Goal: Transaction & Acquisition: Purchase product/service

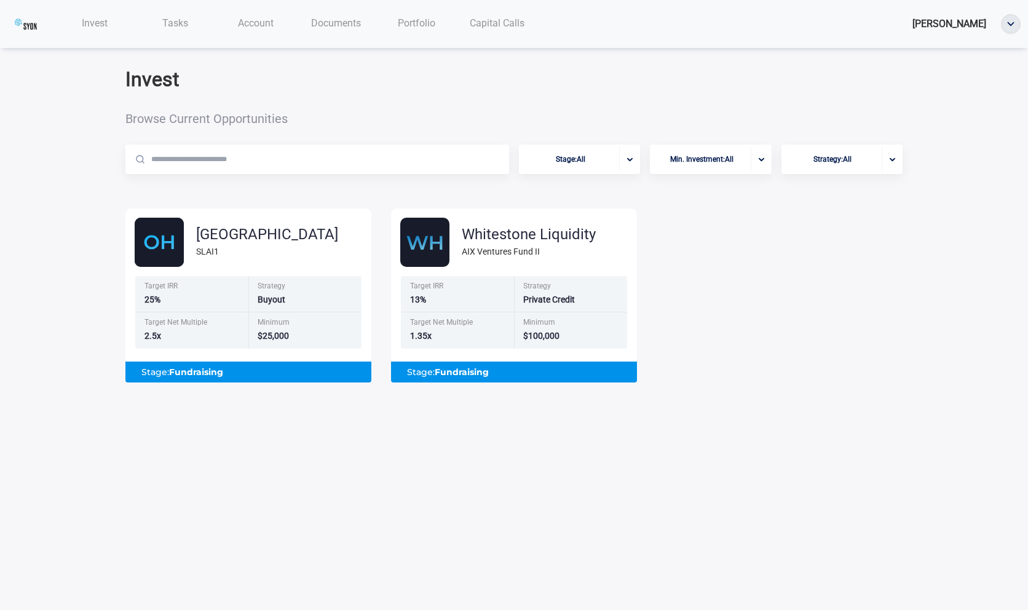
click at [224, 18] on div "Account" at bounding box center [255, 22] width 81 height 25
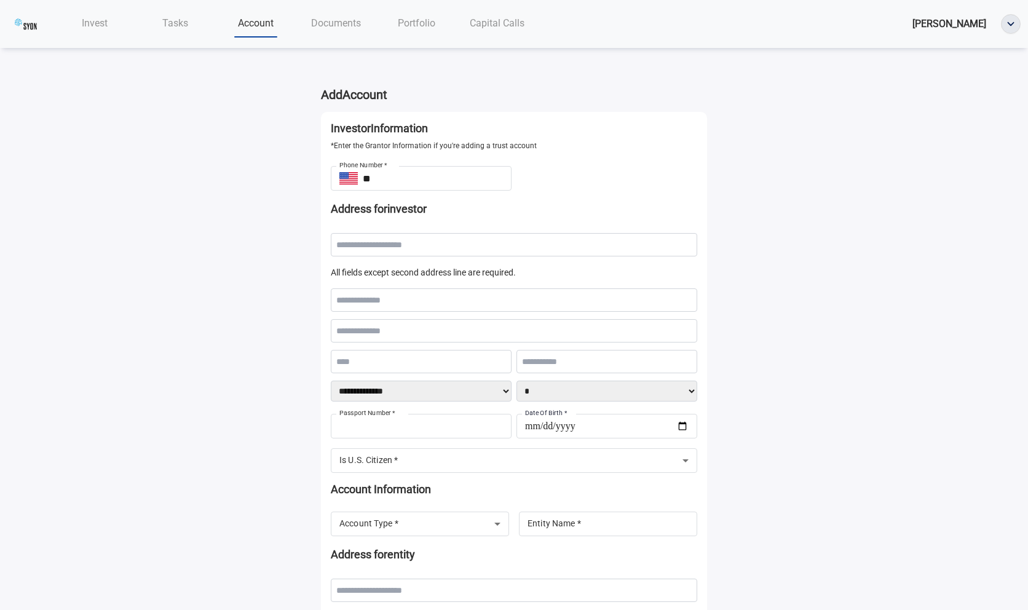
click at [162, 20] on span "Tasks" at bounding box center [175, 23] width 26 height 12
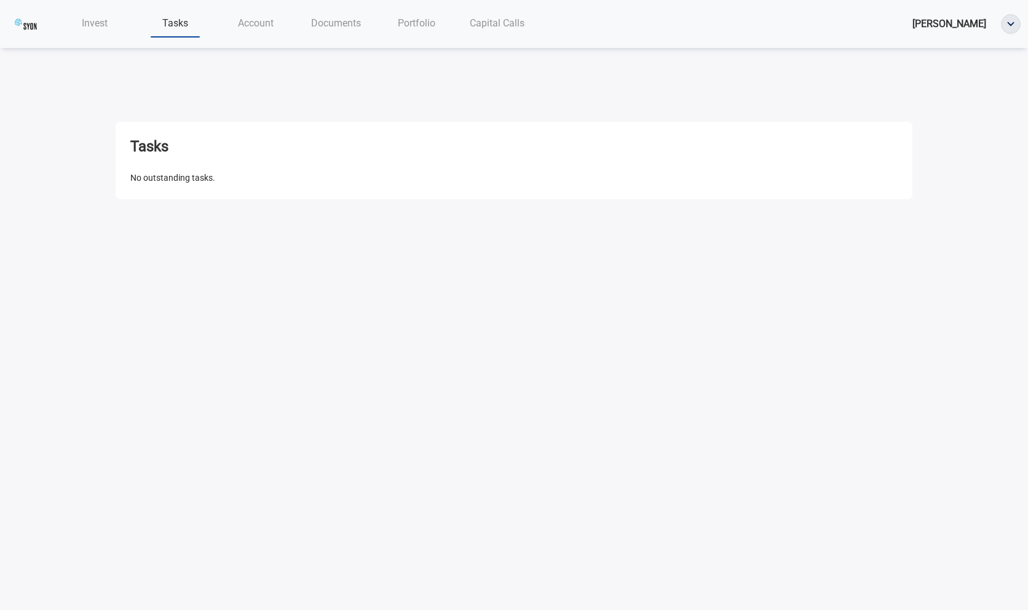
click at [225, 28] on div "Account" at bounding box center [255, 22] width 81 height 25
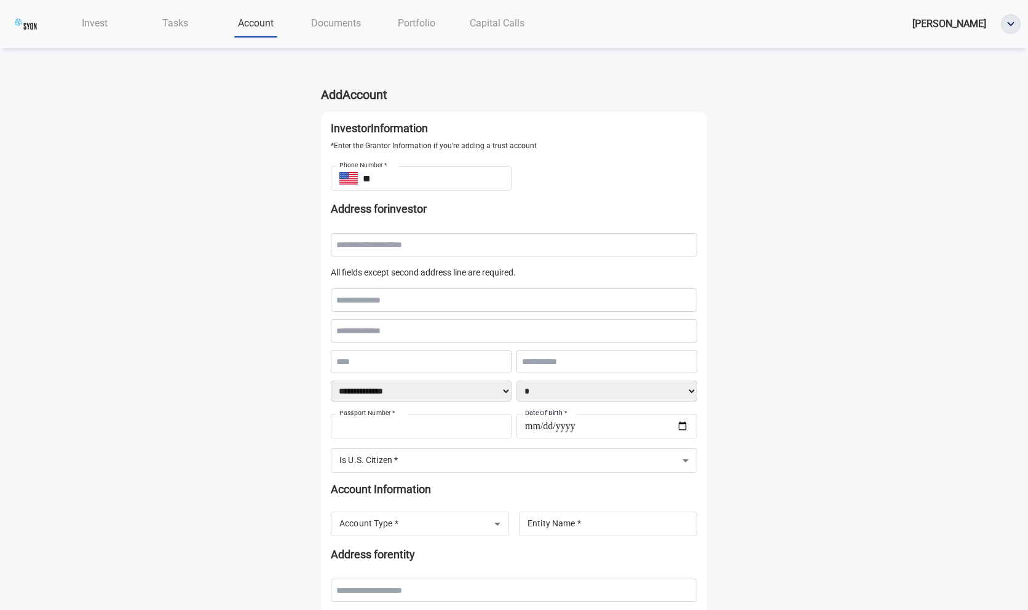
click at [352, 21] on span "Documents" at bounding box center [336, 23] width 50 height 12
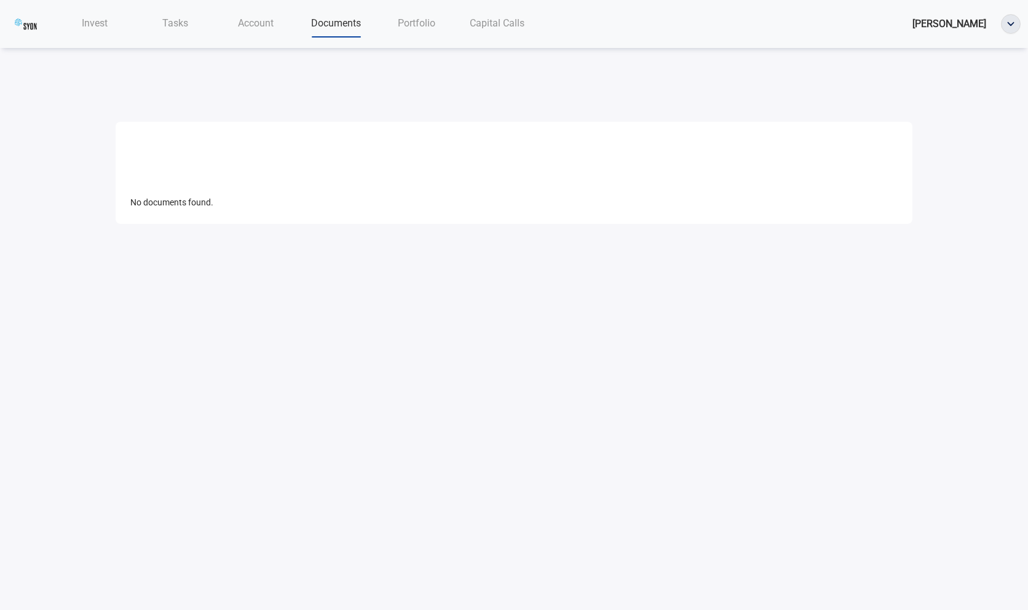
click at [400, 33] on div "Portfolio" at bounding box center [416, 22] width 81 height 25
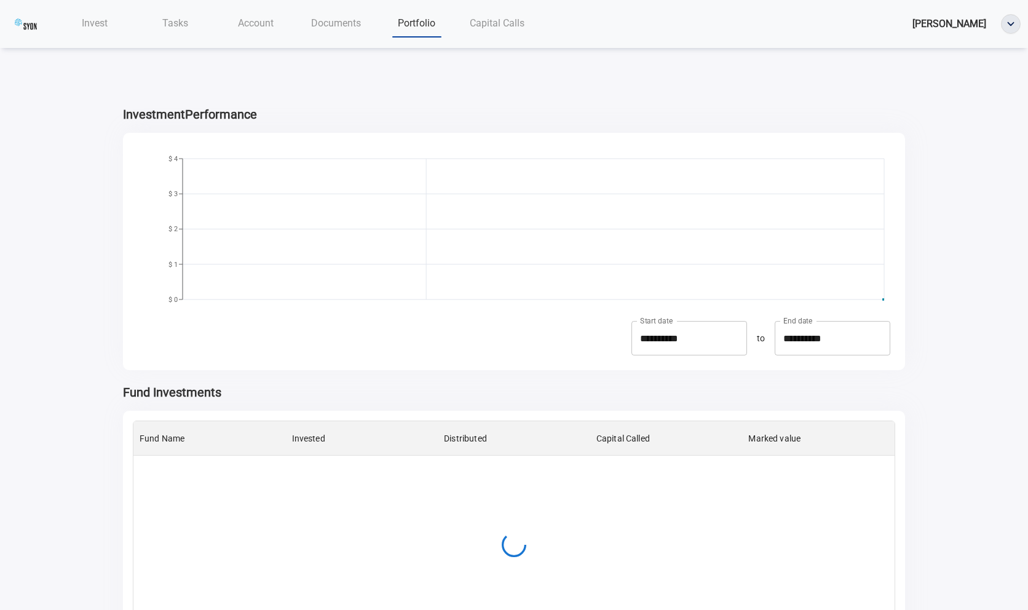
scroll to position [213, 761]
type input "**********"
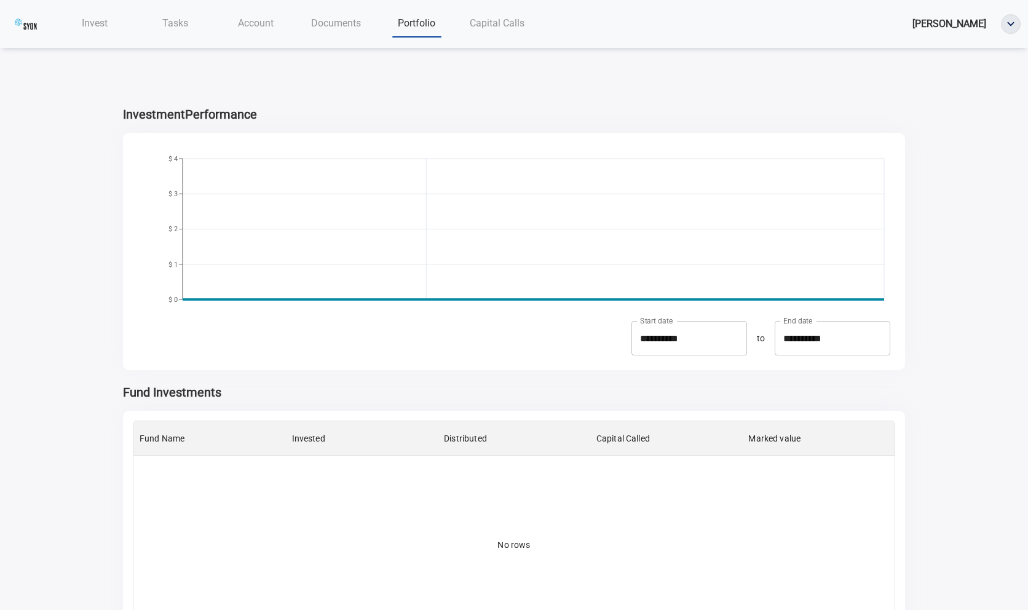
click at [234, 23] on div "Account" at bounding box center [255, 22] width 81 height 25
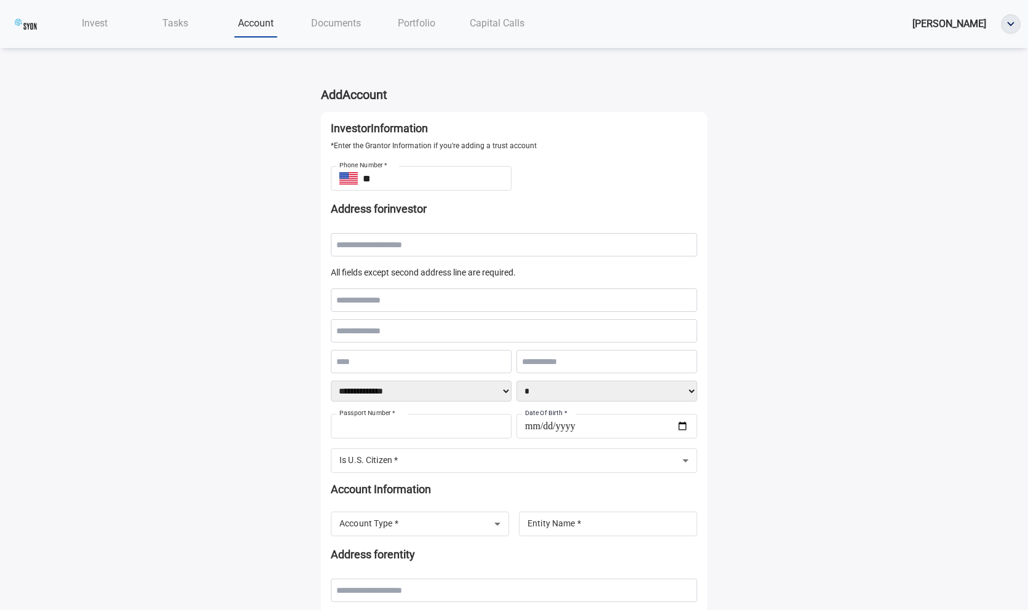
click at [378, 30] on div "Portfolio" at bounding box center [416, 22] width 81 height 25
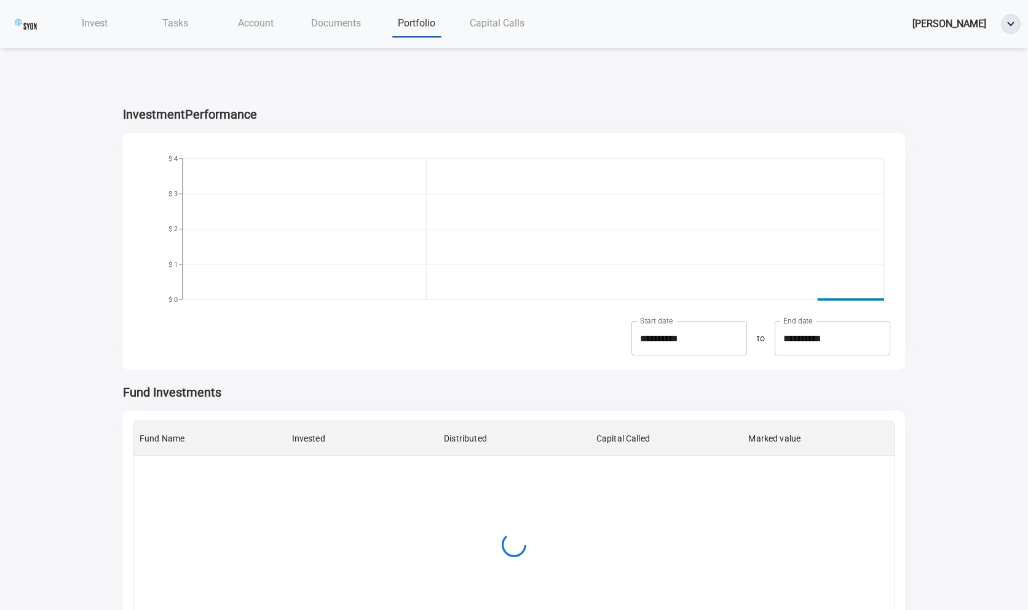
type input "**********"
click at [273, 25] on span "Account" at bounding box center [256, 23] width 36 height 12
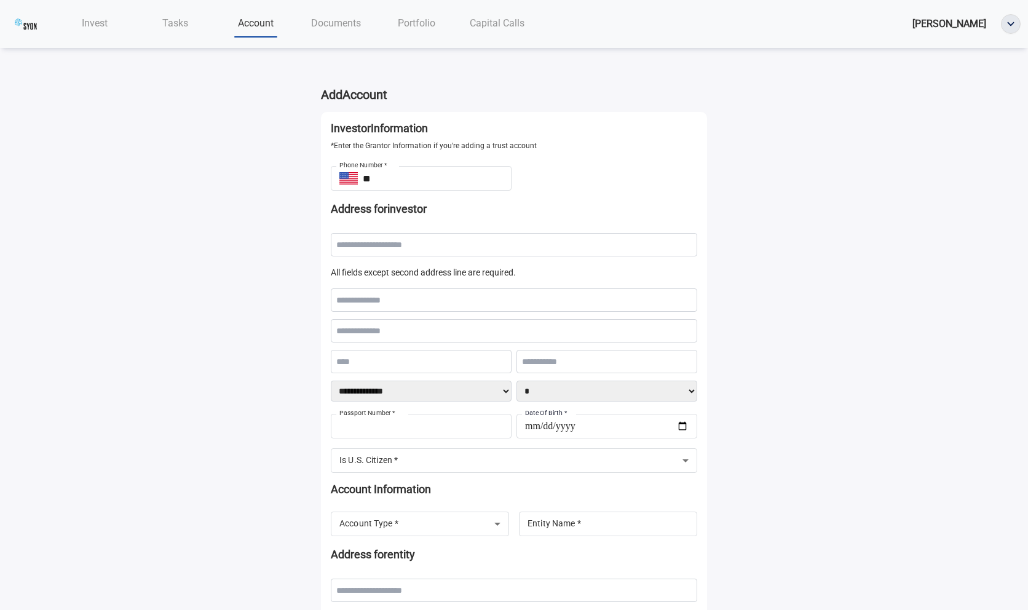
click at [208, 34] on div "Tasks" at bounding box center [175, 22] width 81 height 25
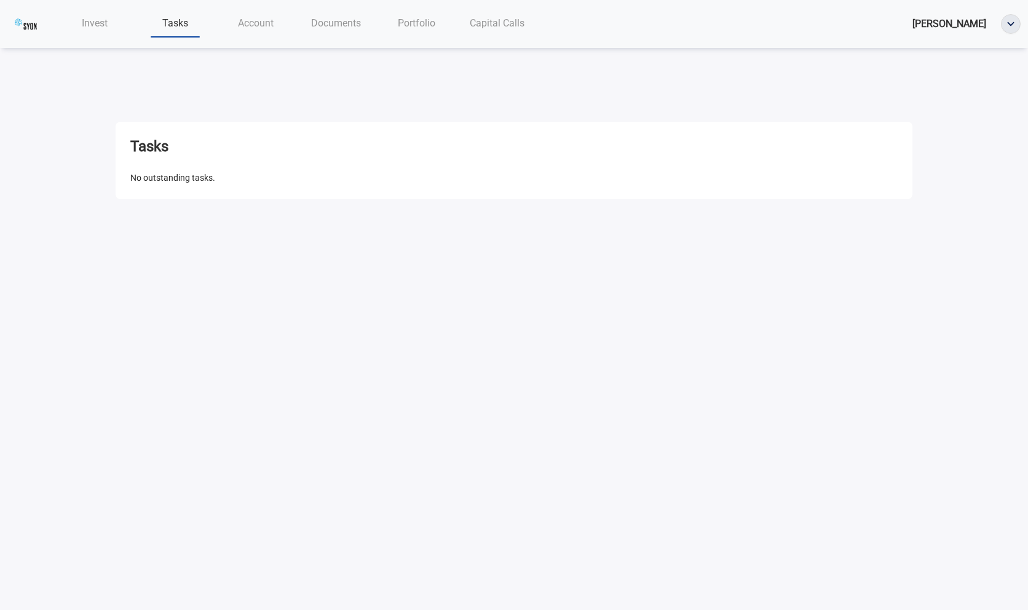
click at [325, 33] on div "Documents" at bounding box center [336, 22] width 81 height 25
click at [267, 23] on span "Account" at bounding box center [256, 23] width 36 height 12
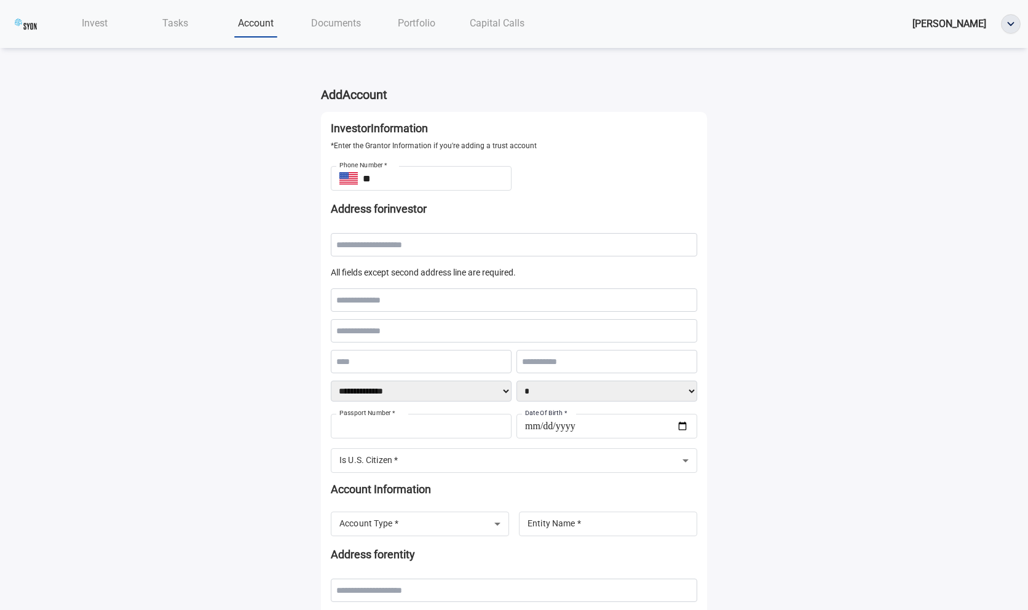
click at [176, 22] on span "Tasks" at bounding box center [175, 23] width 26 height 12
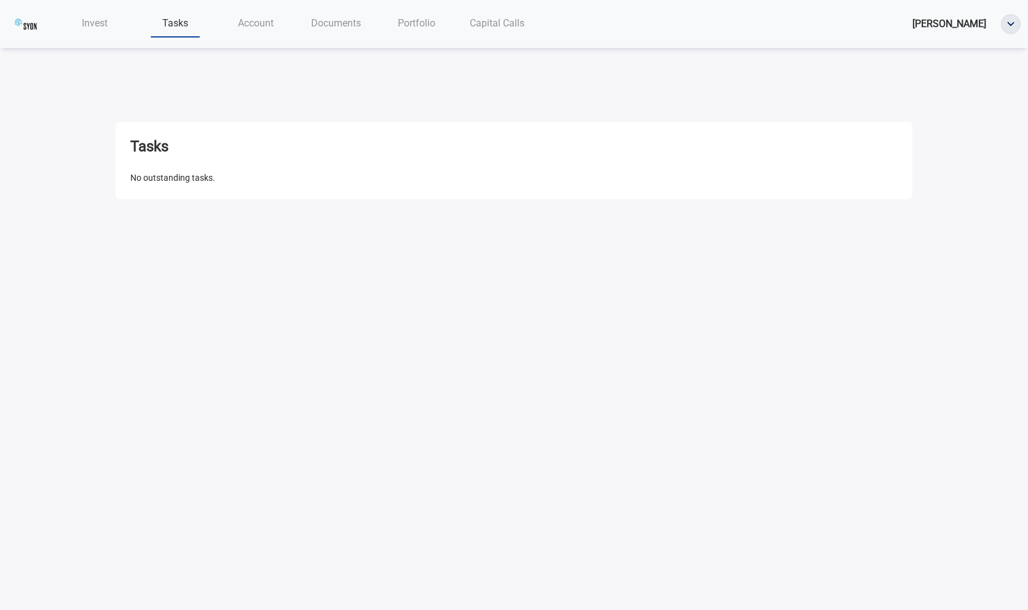
click at [87, 21] on span "Invest" at bounding box center [95, 23] width 26 height 12
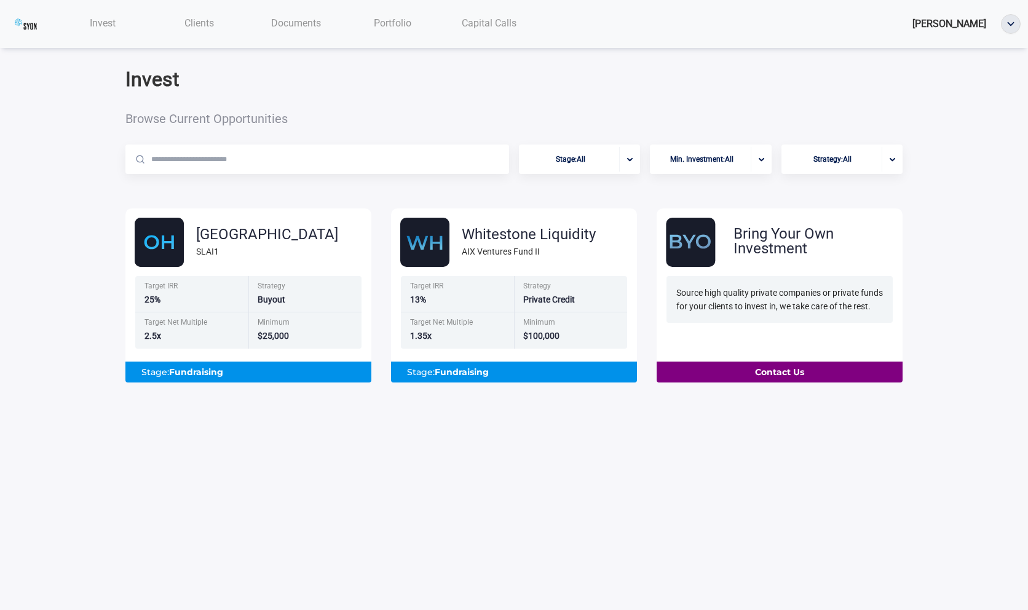
click at [229, 30] on div "Clients" at bounding box center [199, 22] width 96 height 25
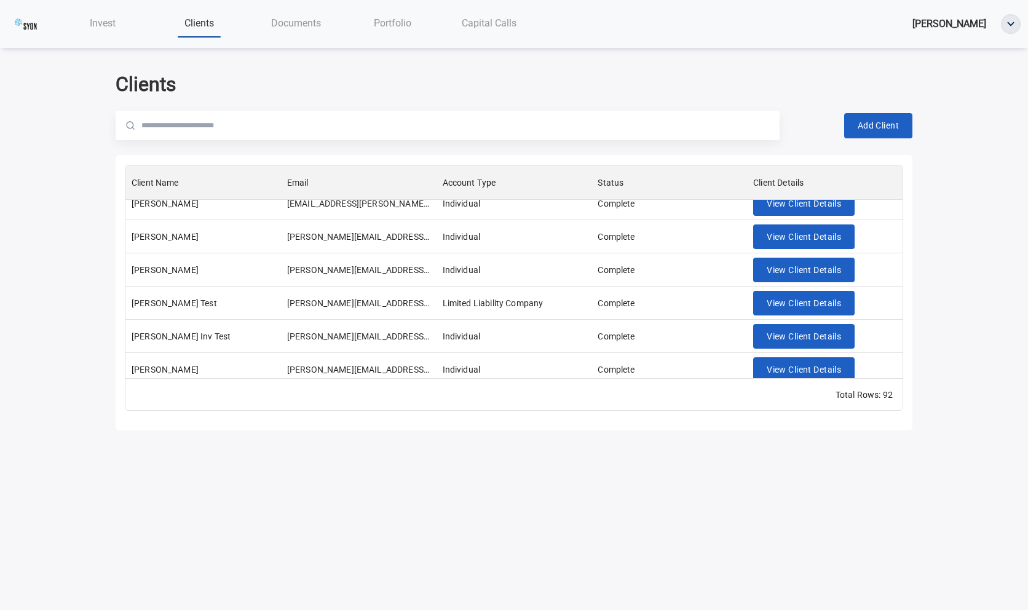
scroll to position [2875, 0]
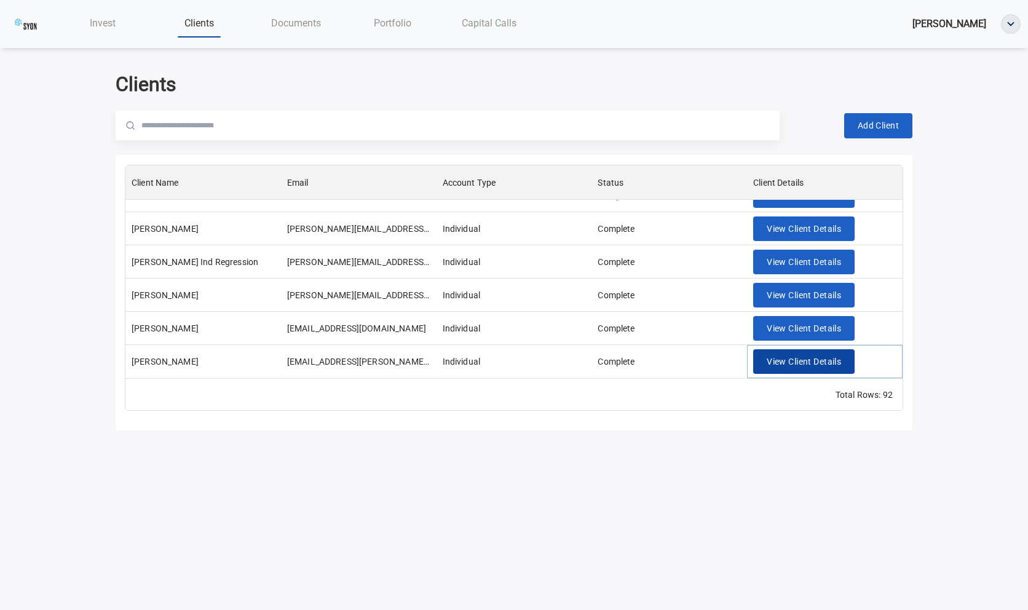
click at [836, 363] on span "View Client Details" at bounding box center [803, 361] width 74 height 15
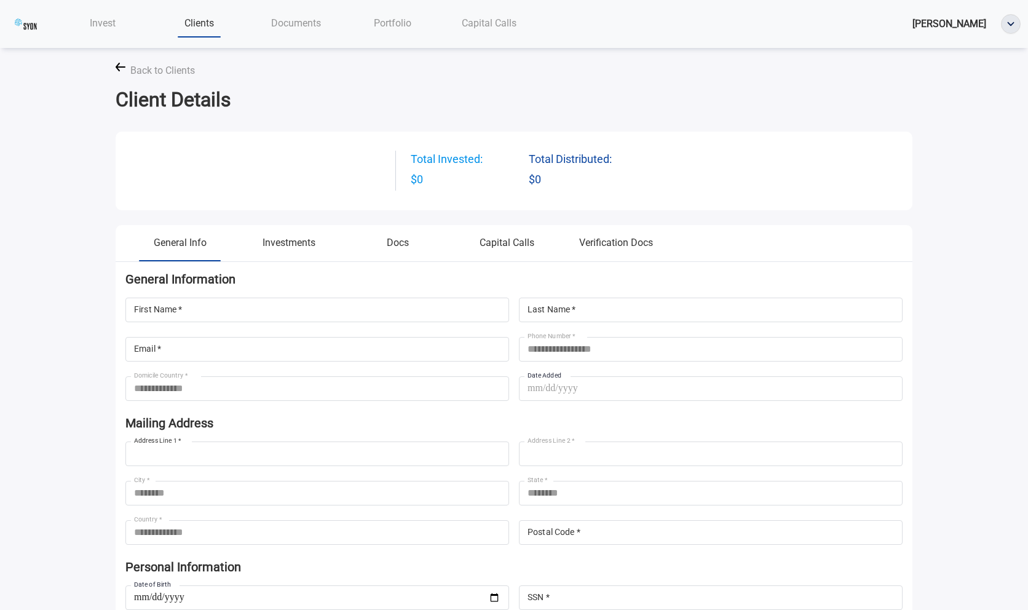
type input "***"
type input "*****"
type input "**********"
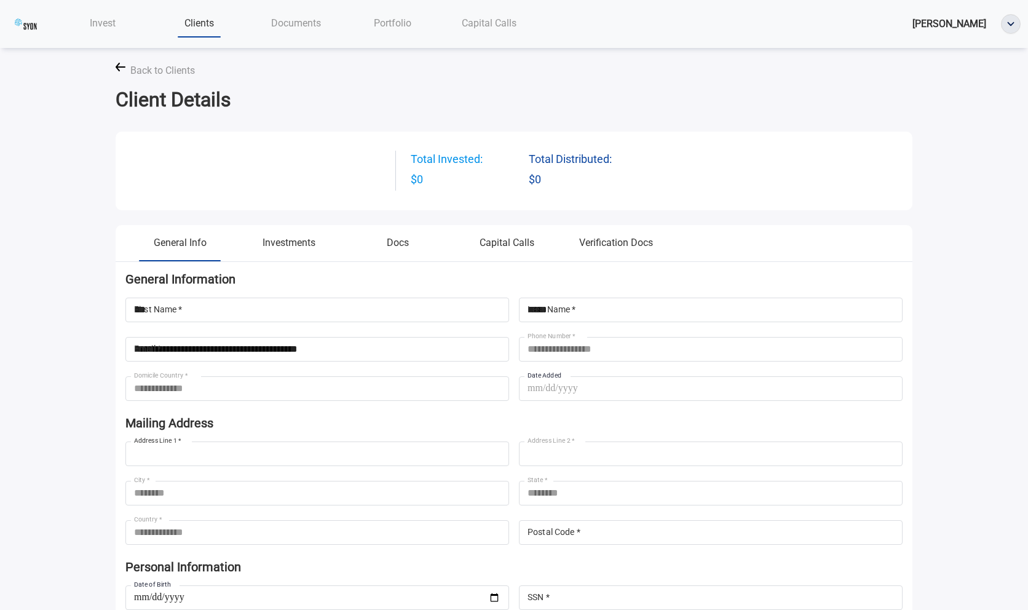
type input "**********"
type input "*****"
type input "**********"
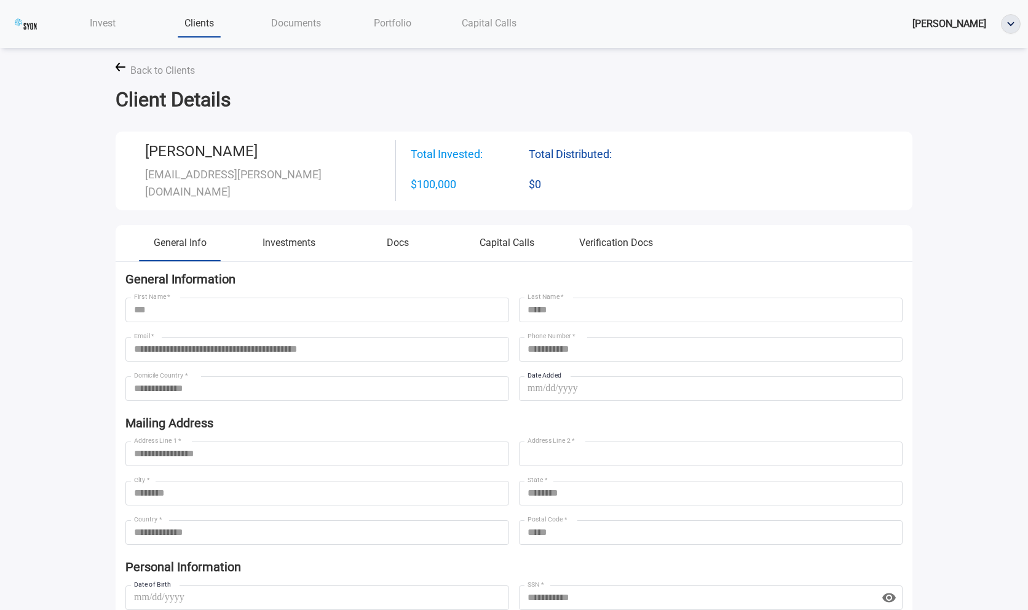
click at [304, 239] on button "Investments" at bounding box center [288, 247] width 109 height 25
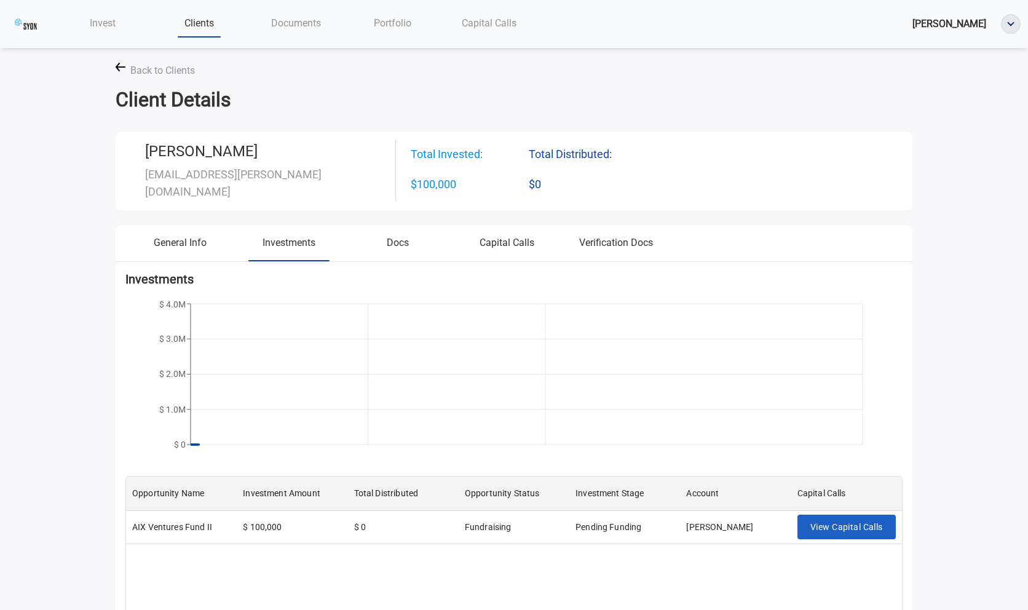
scroll to position [259, 776]
click at [406, 246] on button "Docs" at bounding box center [398, 247] width 109 height 25
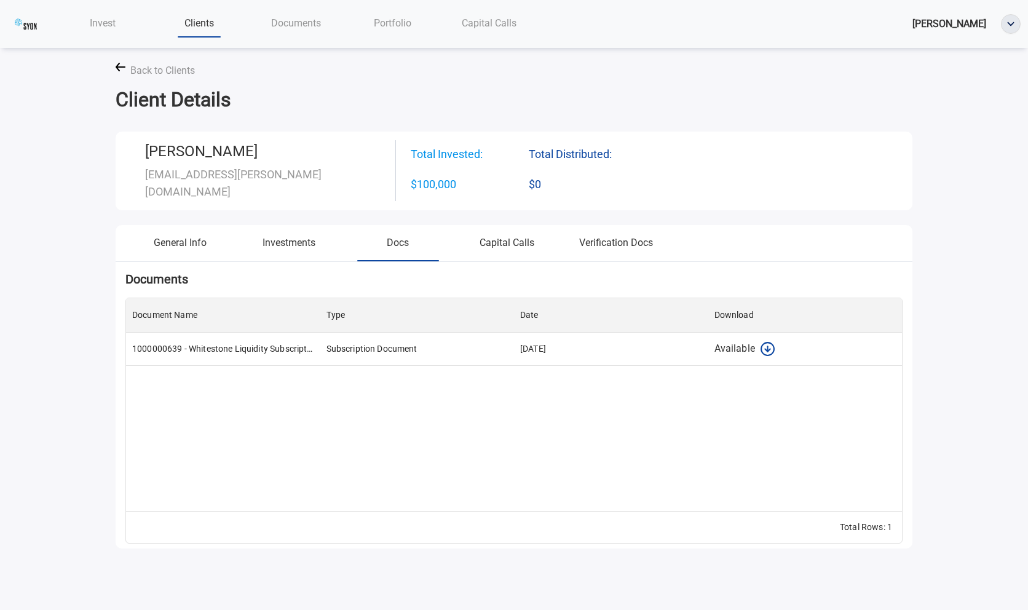
scroll to position [213, 776]
click at [519, 246] on button "Capital Calls" at bounding box center [506, 247] width 109 height 25
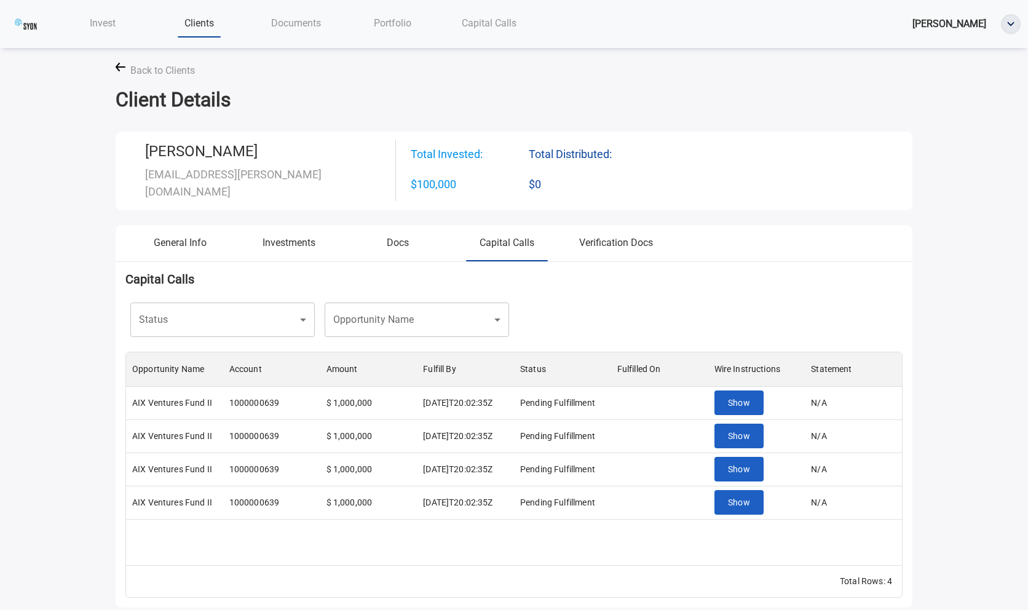
click at [604, 245] on button "Verification Docs" at bounding box center [615, 247] width 109 height 25
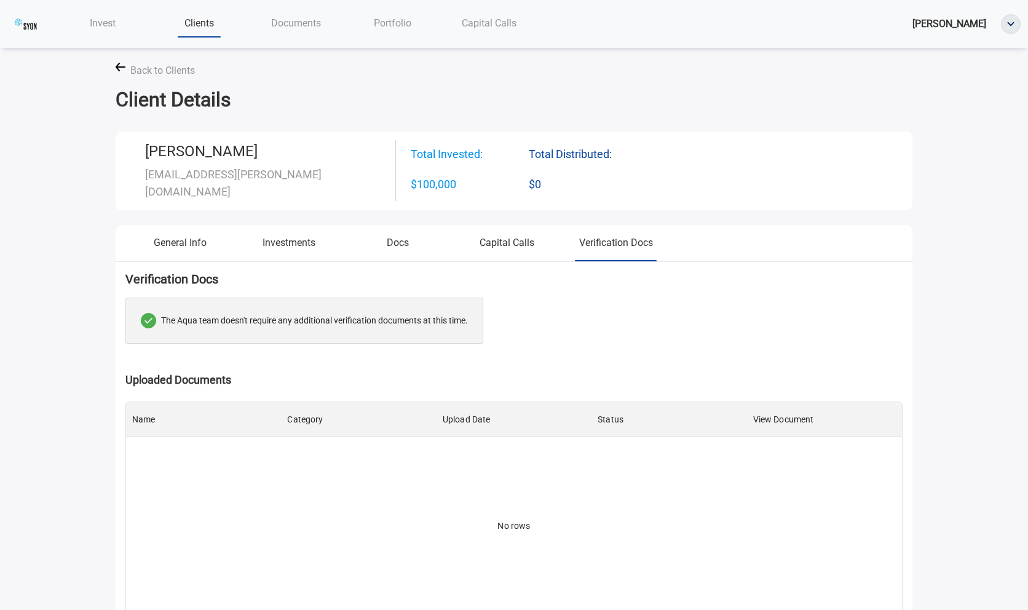
click at [531, 245] on button "Capital Calls" at bounding box center [506, 247] width 109 height 25
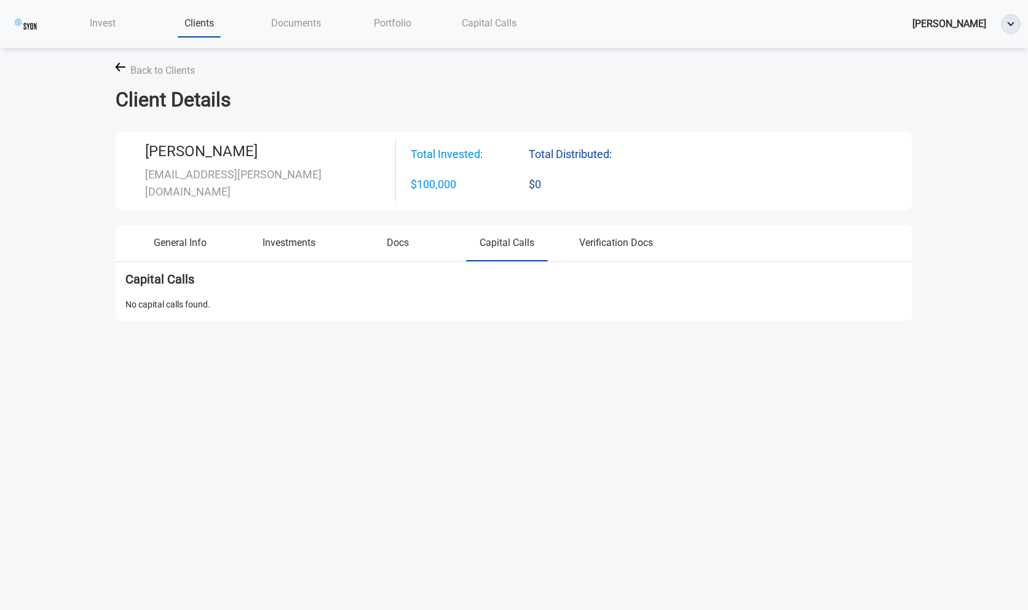
click at [331, 245] on button "Investments" at bounding box center [288, 247] width 109 height 25
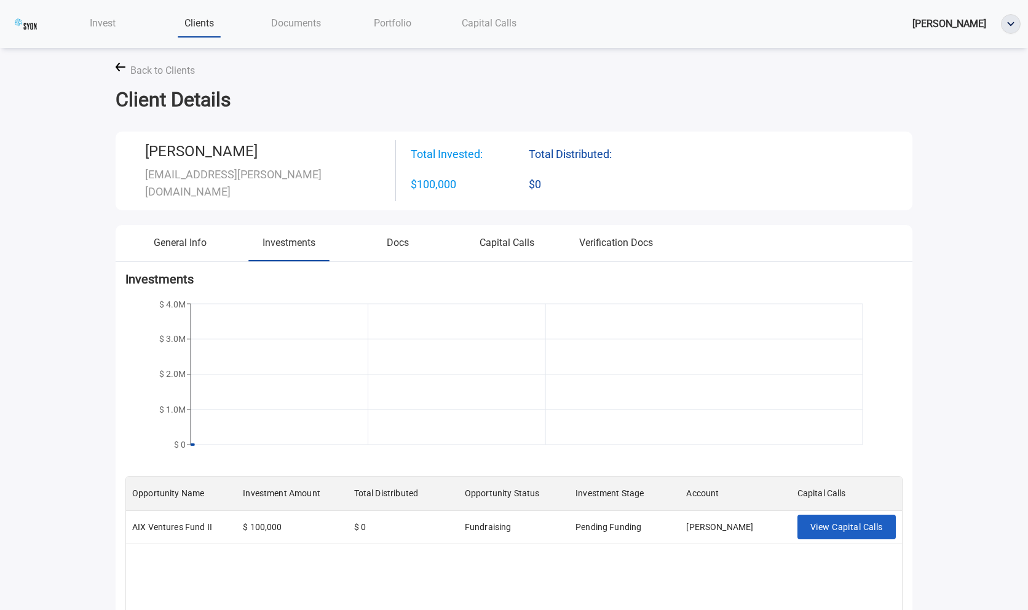
scroll to position [259, 776]
click at [220, 245] on button "General Info" at bounding box center [179, 247] width 109 height 25
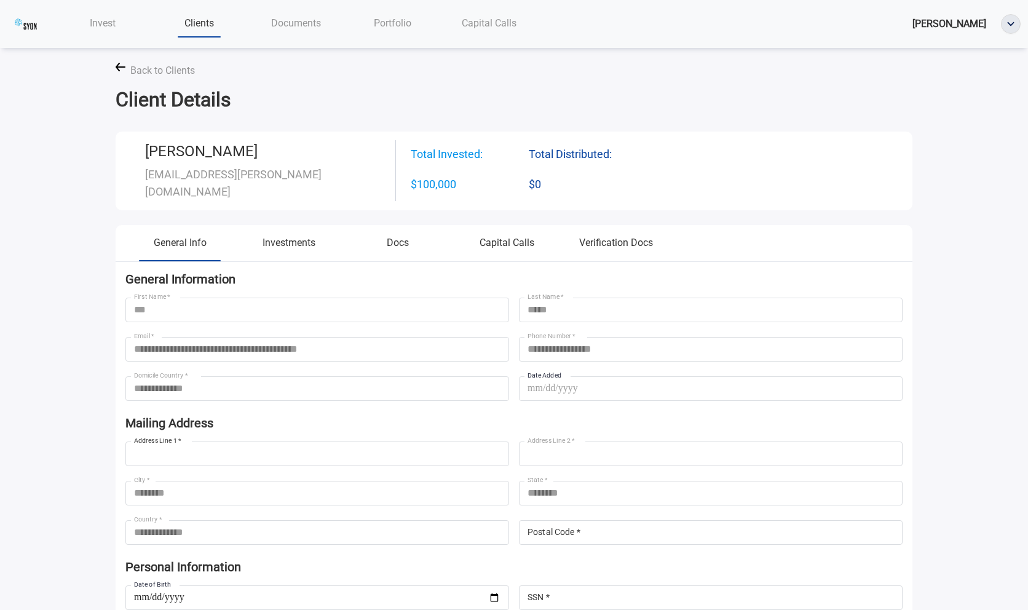
type input "**********"
type input "*****"
type input "**********"
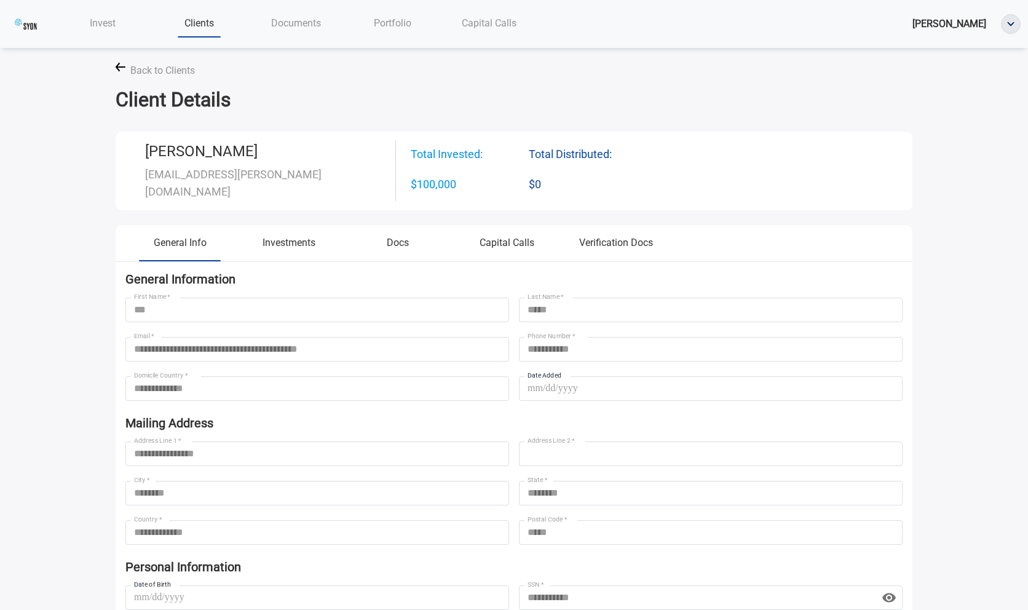
click at [321, 1] on nav "Invest Clients Documents Portfolio Capital Calls Donald Vendor" at bounding box center [514, 24] width 1028 height 48
click at [317, 18] on span "Documents" at bounding box center [296, 23] width 50 height 12
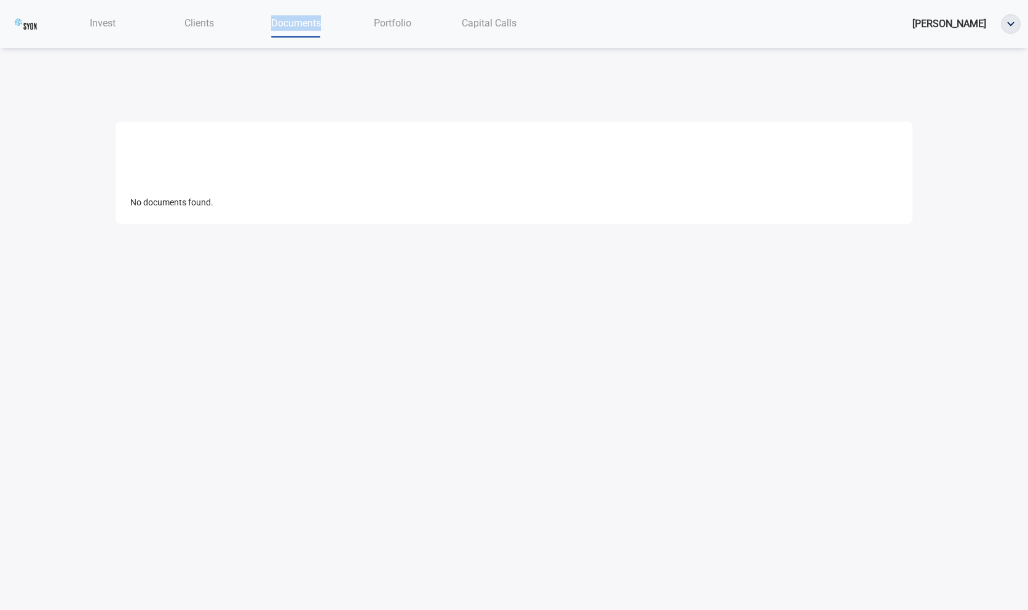
click at [421, 22] on div "Portfolio" at bounding box center [392, 22] width 96 height 25
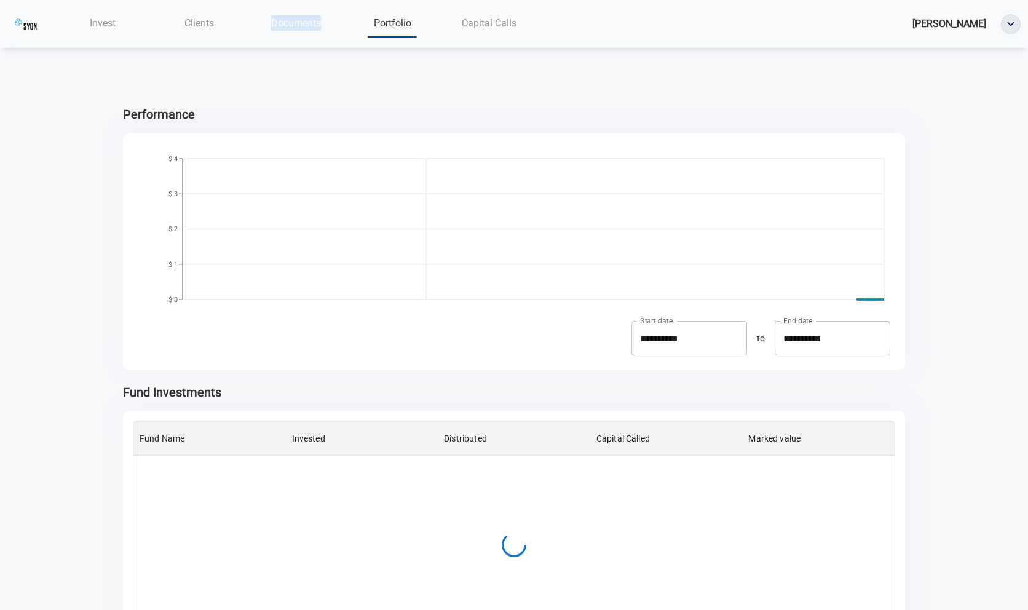
scroll to position [213, 761]
click at [374, 28] on span "Portfolio" at bounding box center [392, 23] width 37 height 12
click at [305, 28] on span "Documents" at bounding box center [296, 23] width 50 height 12
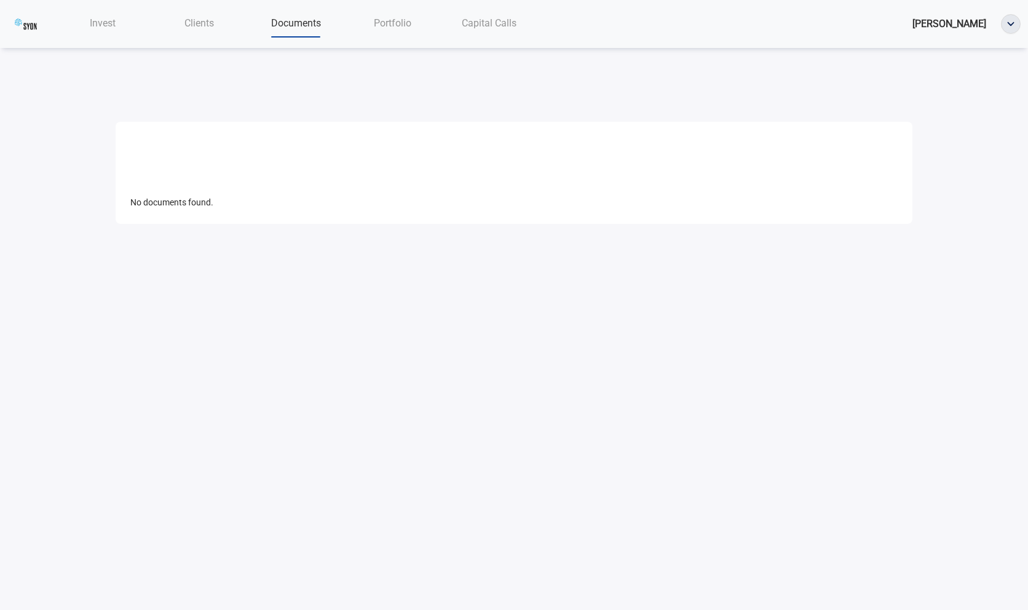
click at [441, 303] on body "Invest Clients Documents Portfolio Capital Calls Donald Vendor No documents fou…" at bounding box center [514, 305] width 1028 height 610
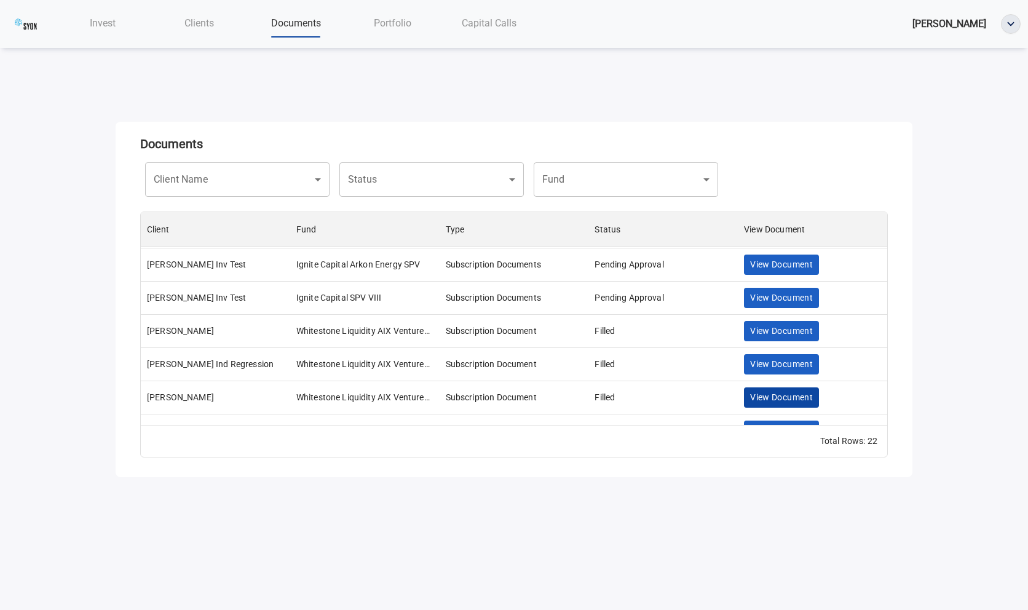
scroll to position [552, 0]
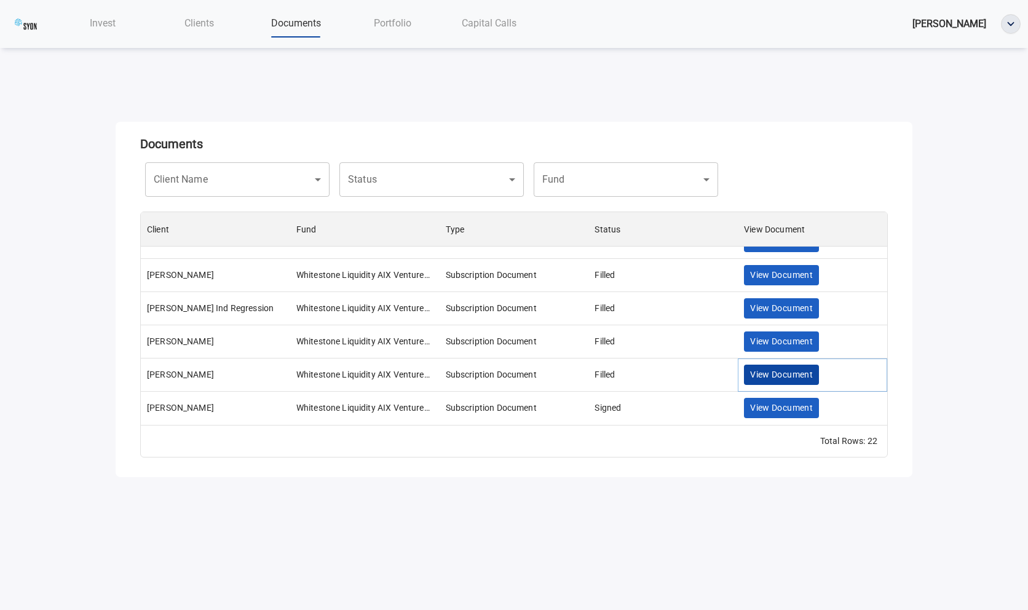
click at [771, 376] on span "View Document" at bounding box center [781, 374] width 63 height 15
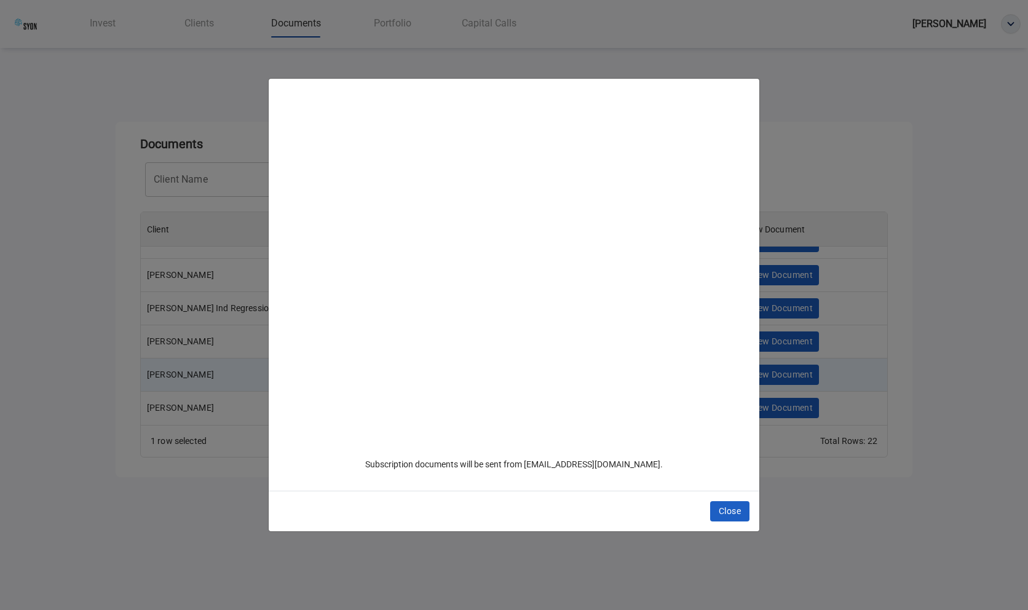
click at [545, 464] on center "Subscription documents will be sent from noreply@mail.hellosign.com." at bounding box center [513, 464] width 451 height 14
click at [563, 464] on center "Subscription documents will be sent from noreply@mail.hellosign.com." at bounding box center [513, 464] width 451 height 14
drag, startPoint x: 563, startPoint y: 464, endPoint x: 666, endPoint y: 464, distance: 103.3
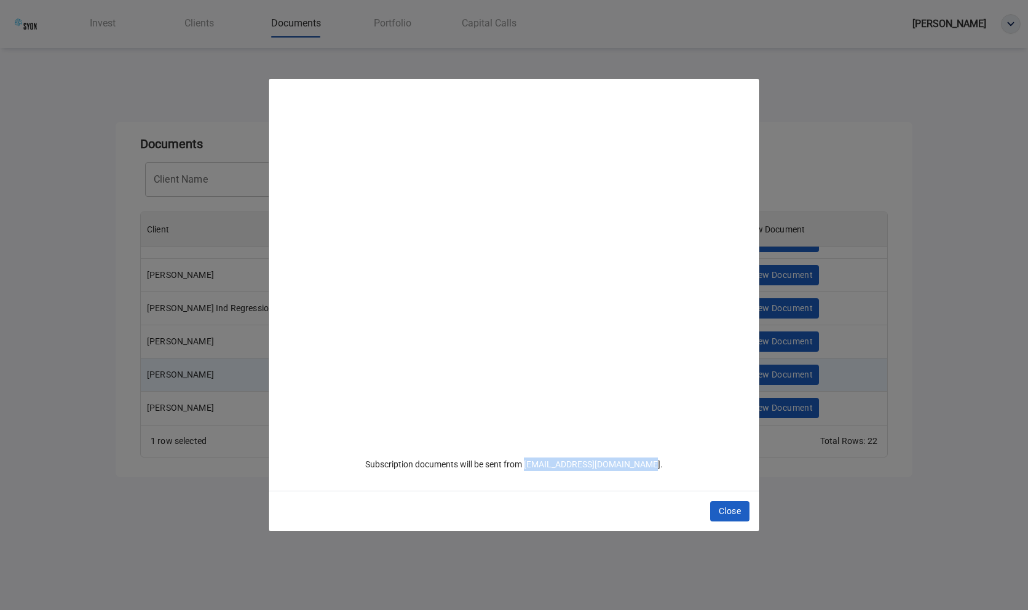
click at [666, 464] on center "Subscription documents will be sent from noreply@mail.hellosign.com." at bounding box center [513, 464] width 451 height 14
click at [728, 508] on span "Close" at bounding box center [730, 510] width 22 height 15
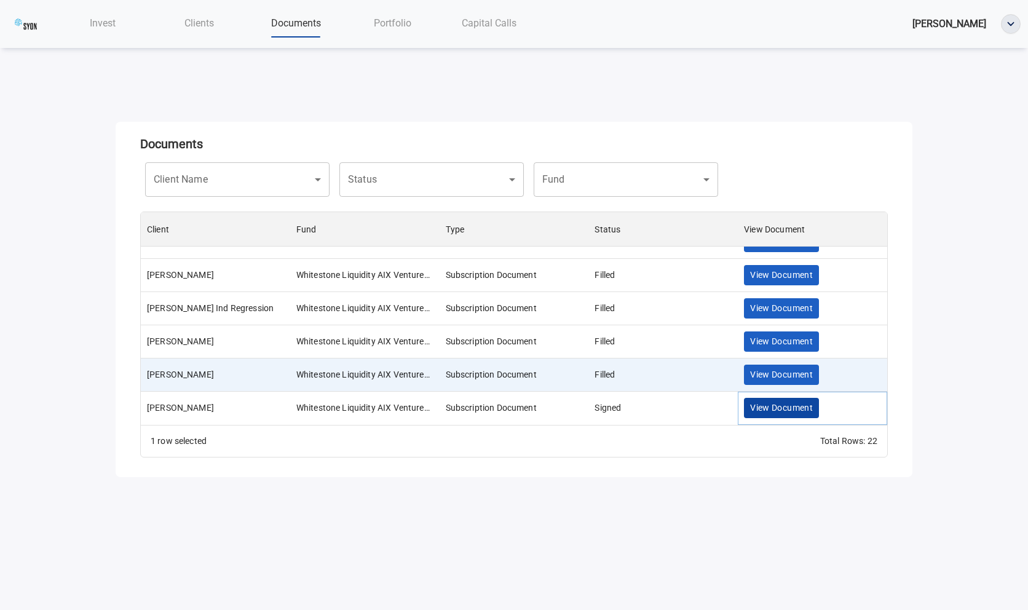
click at [776, 417] on button "View Document" at bounding box center [781, 408] width 75 height 20
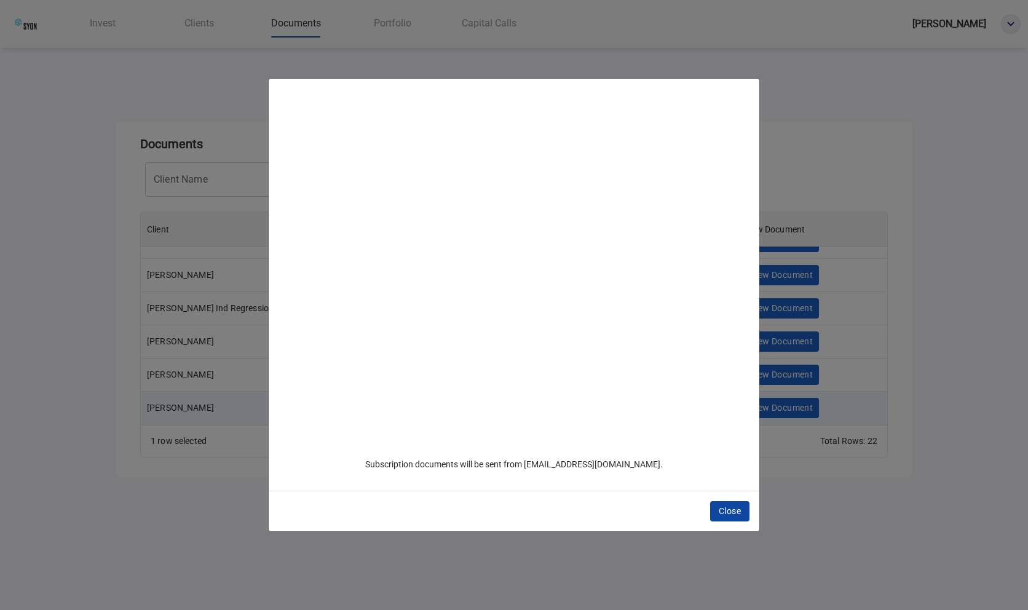
click at [727, 513] on span "Close" at bounding box center [730, 510] width 22 height 15
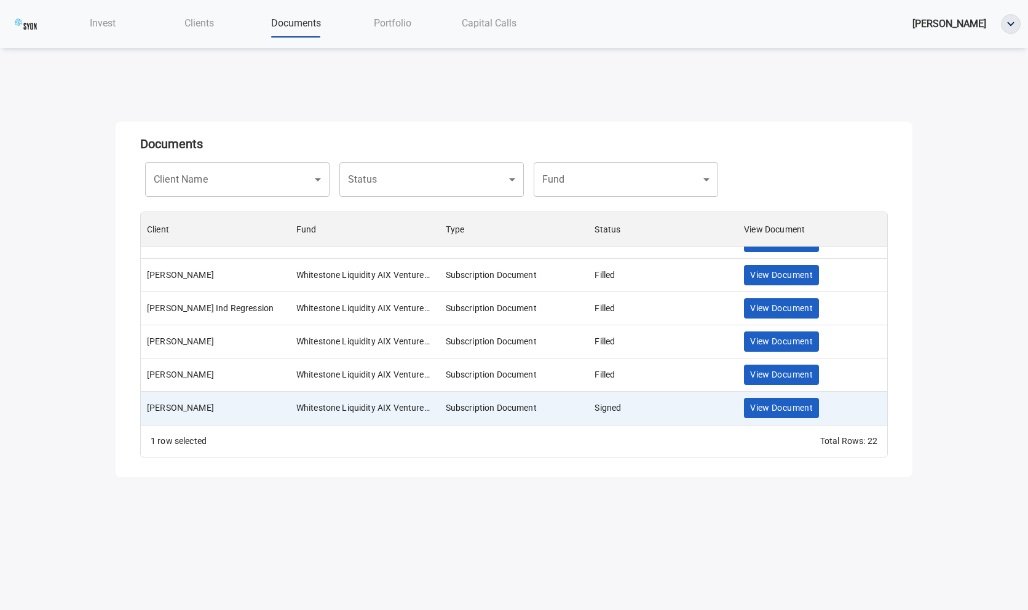
click at [770, 326] on div "View Document" at bounding box center [812, 341] width 149 height 33
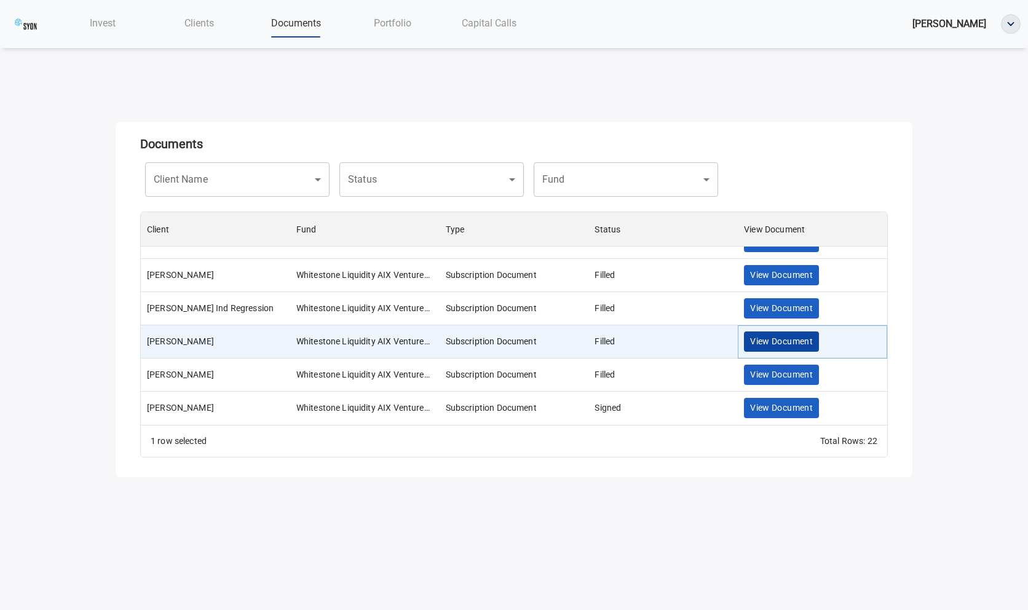
click at [770, 334] on span "View Document" at bounding box center [781, 341] width 63 height 15
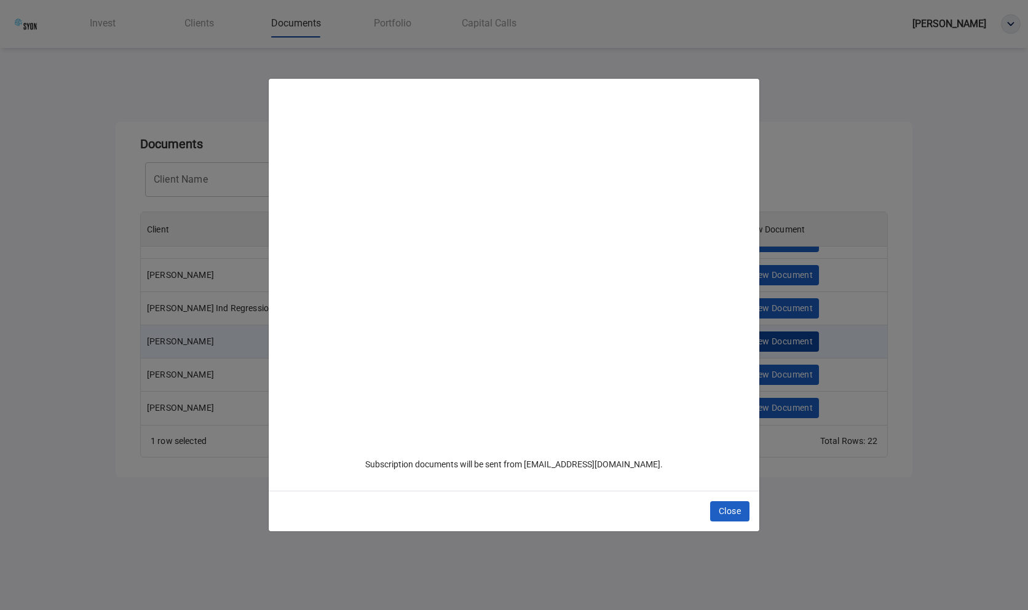
click at [770, 336] on div "Subscription documents will be sent from noreply@mail.hellosign.com. Close" at bounding box center [514, 305] width 1028 height 610
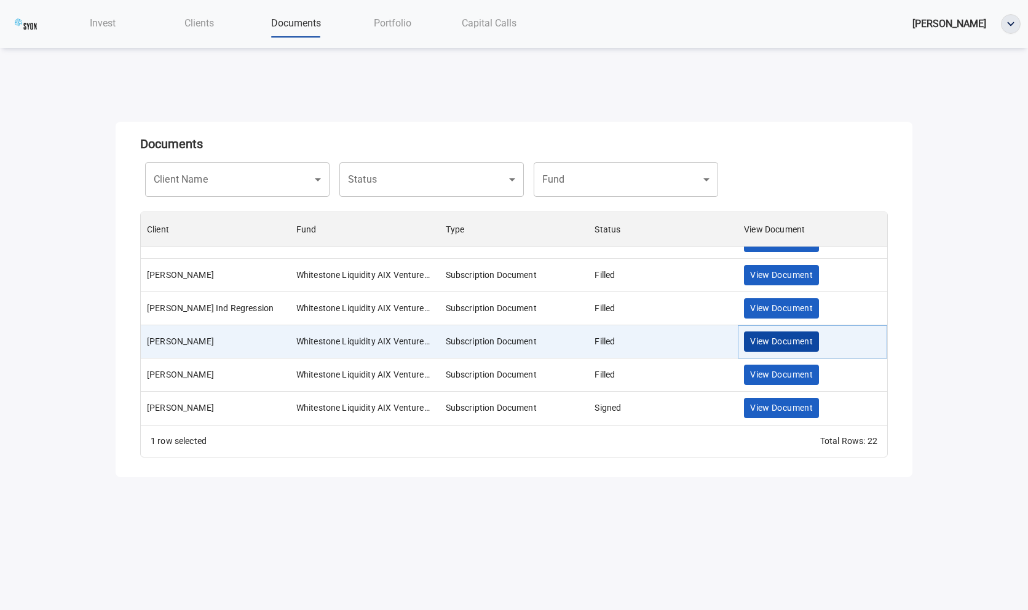
scroll to position [0, 0]
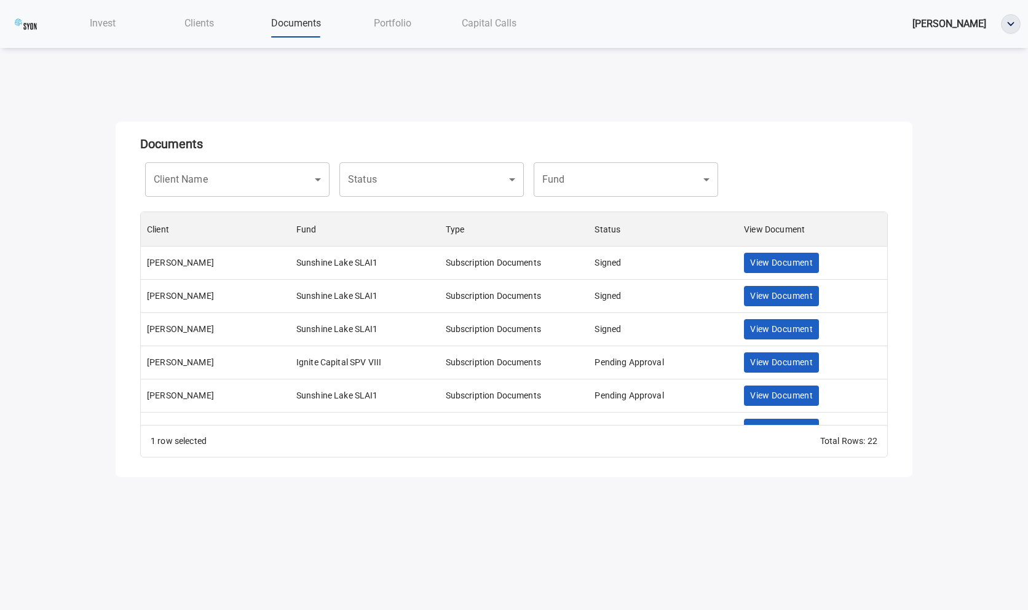
click at [763, 339] on div "View Document" at bounding box center [812, 329] width 149 height 33
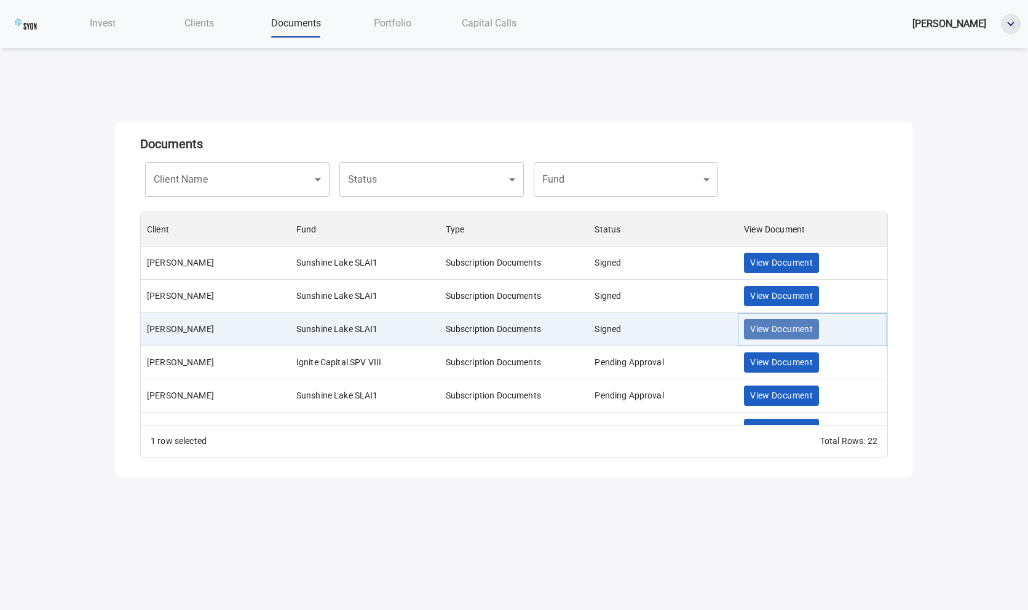
click at [763, 334] on span "View Document" at bounding box center [781, 328] width 63 height 15
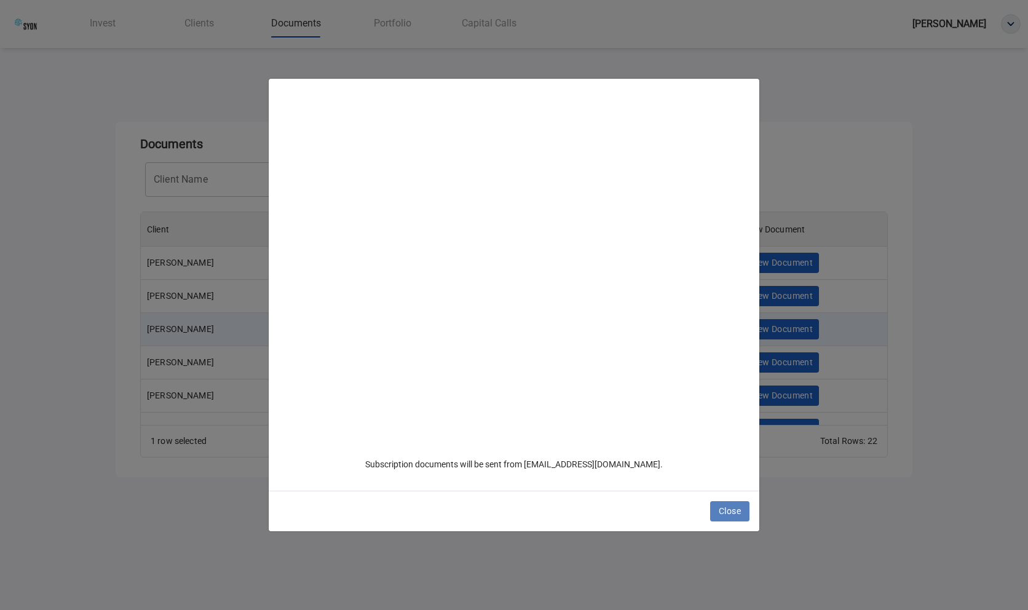
click at [727, 512] on span "Close" at bounding box center [730, 510] width 22 height 15
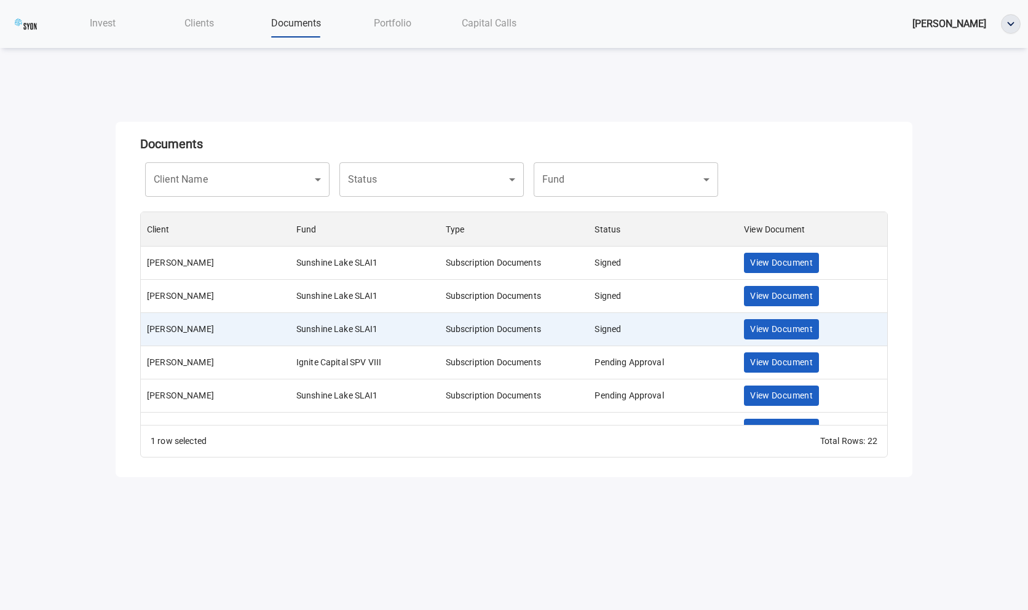
click at [770, 374] on div "View Document" at bounding box center [812, 362] width 149 height 33
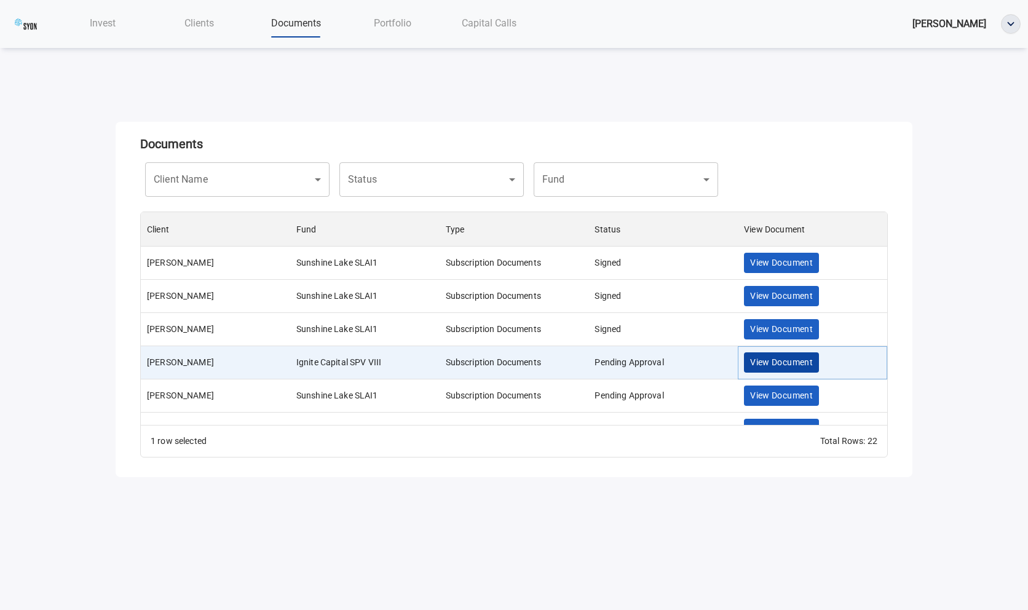
click at [770, 353] on button "View Document" at bounding box center [781, 362] width 75 height 20
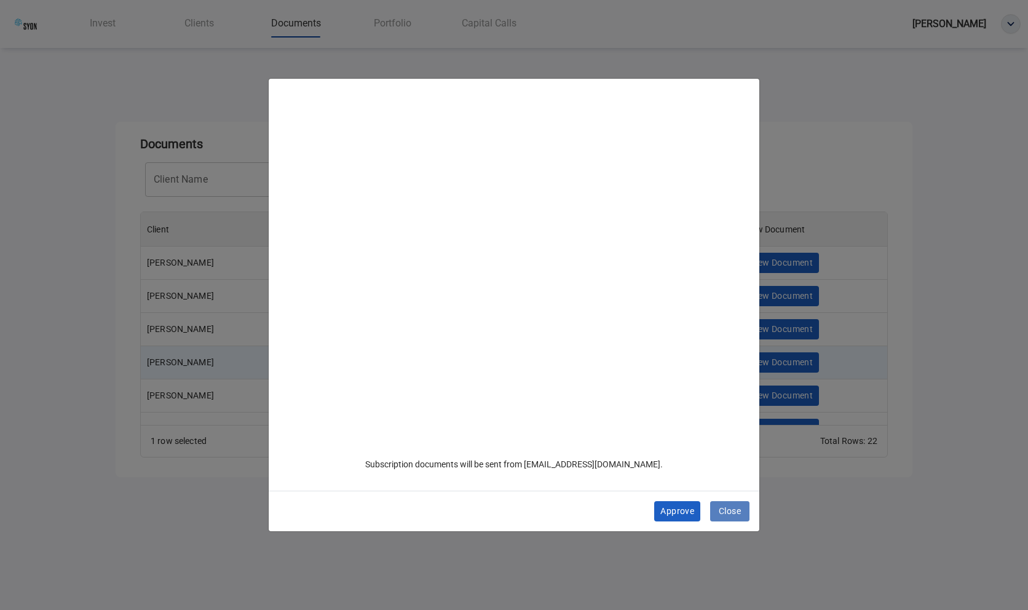
click at [729, 511] on span "Close" at bounding box center [730, 510] width 22 height 15
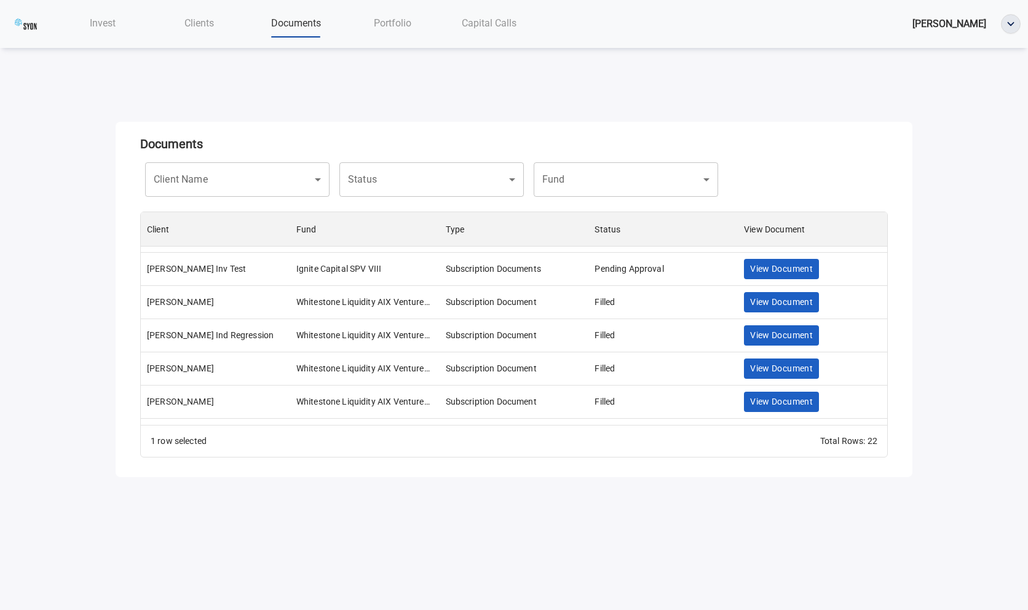
scroll to position [552, 0]
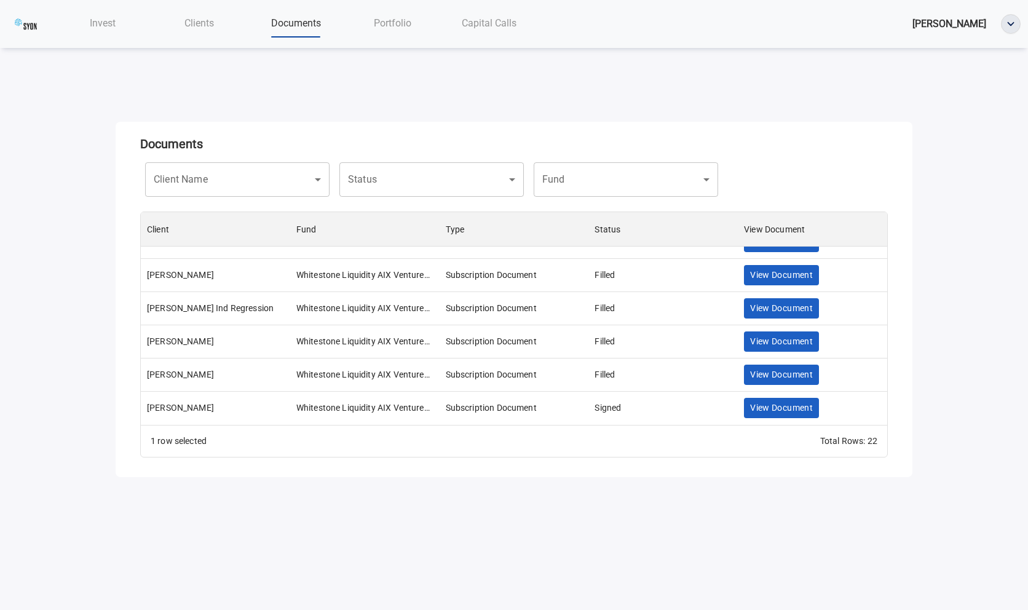
click at [778, 395] on div "View Document" at bounding box center [812, 408] width 149 height 33
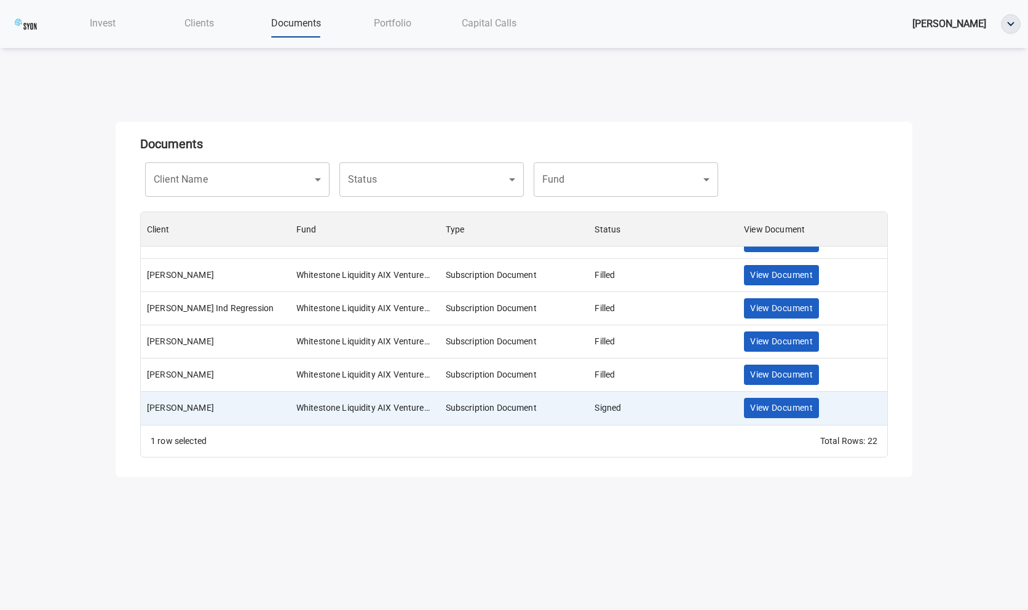
click at [389, 41] on nav "Invest Clients Documents Portfolio Capital Calls Donald Vendor" at bounding box center [514, 24] width 1028 height 48
click at [454, 20] on div "Capital Calls" at bounding box center [489, 22] width 96 height 25
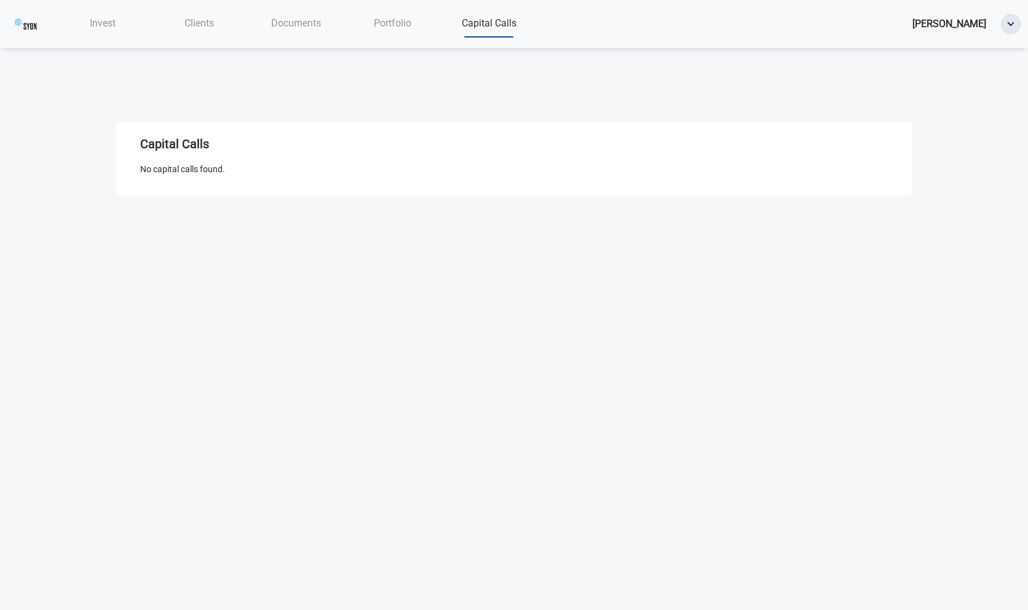
click at [253, 25] on div "Documents" at bounding box center [295, 22] width 96 height 25
click at [190, 25] on span "Clients" at bounding box center [199, 23] width 30 height 12
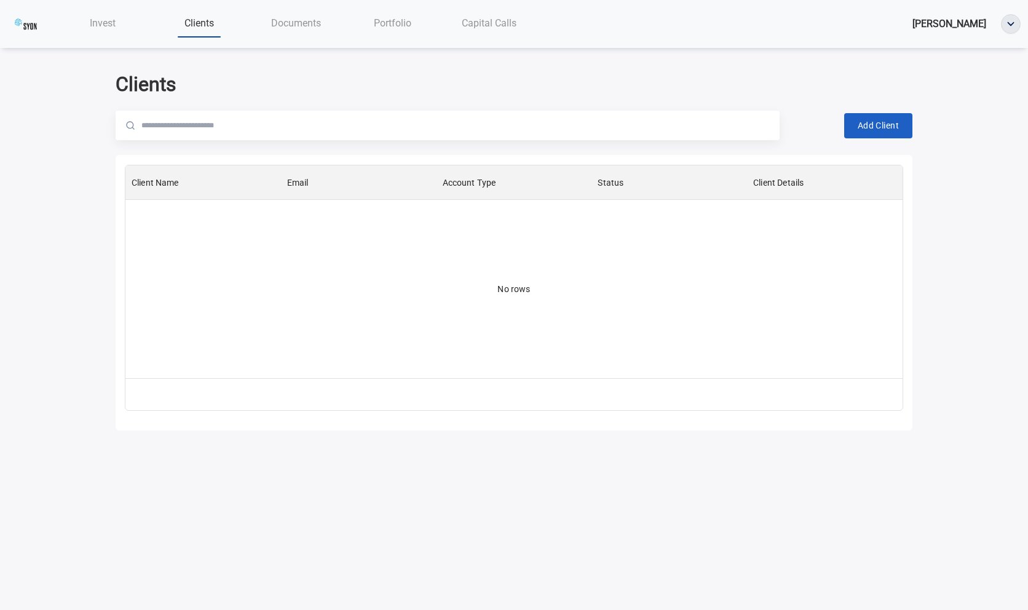
scroll to position [213, 777]
click at [117, 20] on div "Invest" at bounding box center [102, 22] width 96 height 25
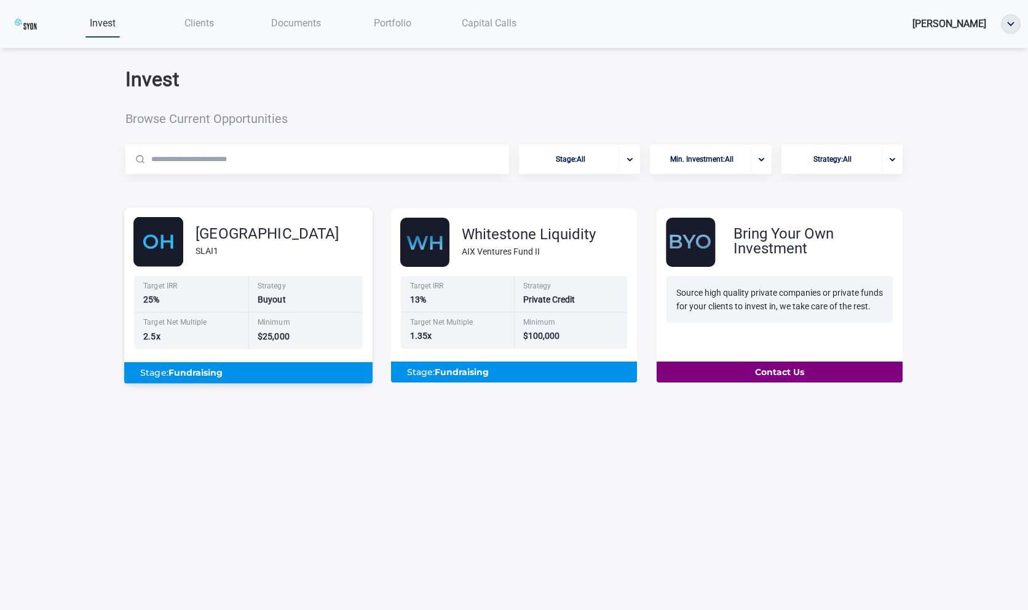
click at [262, 263] on div "Sunshine Lake SLAI1" at bounding box center [252, 242] width 239 height 50
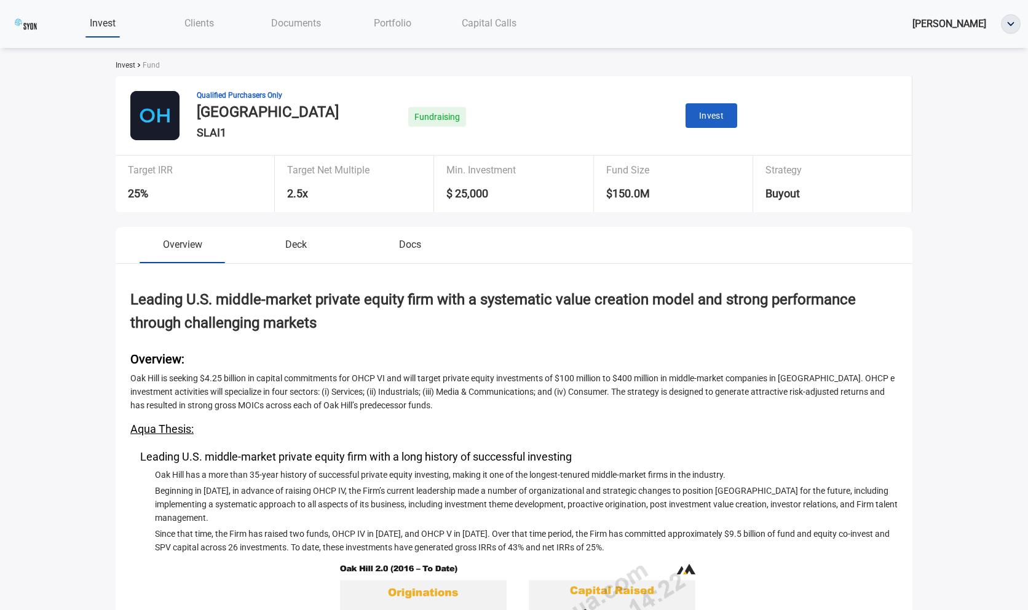
click at [735, 100] on div "Qualified Purchasers Only Sunshine Lake SLAI1 Fundraising Invest" at bounding box center [514, 115] width 797 height 79
click at [725, 111] on button "Invest" at bounding box center [711, 115] width 52 height 25
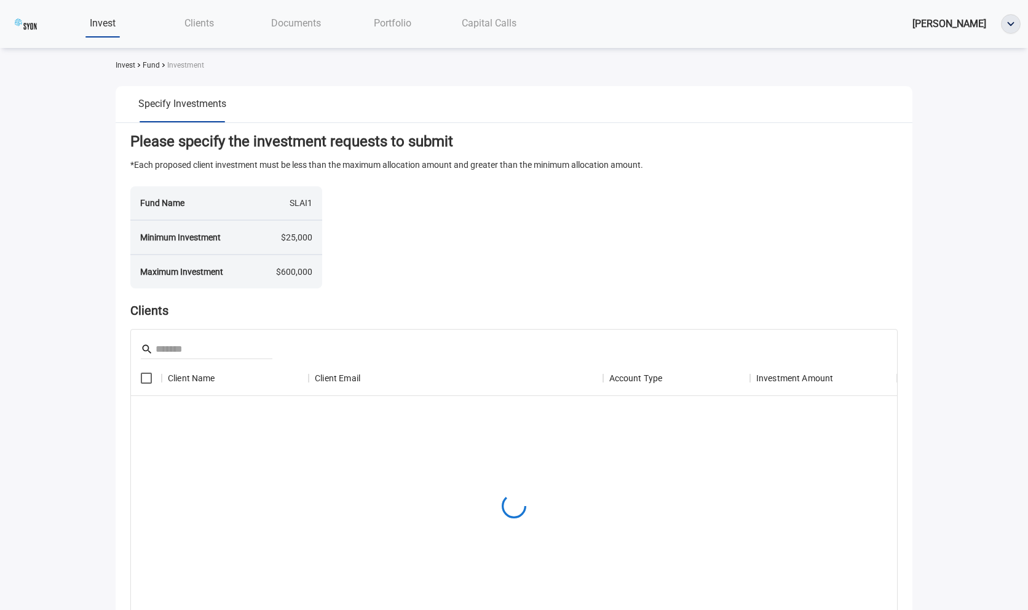
click at [274, 38] on nav "Invest Clients Documents Portfolio Capital Calls Donald Vendor" at bounding box center [514, 24] width 1028 height 48
click at [193, 25] on span "Clients" at bounding box center [199, 23] width 30 height 12
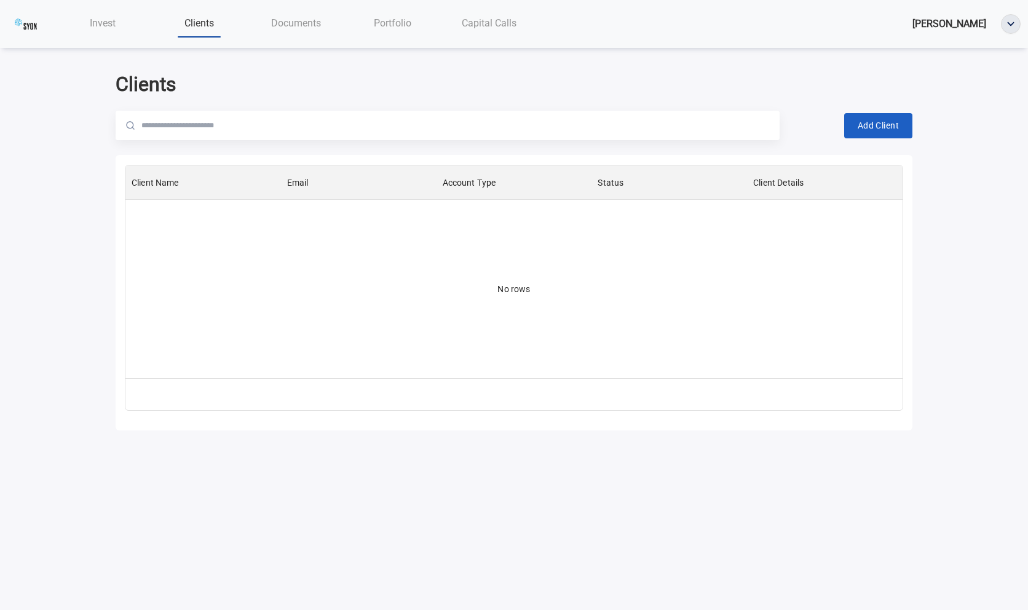
click at [138, 23] on div "Invest" at bounding box center [102, 22] width 96 height 25
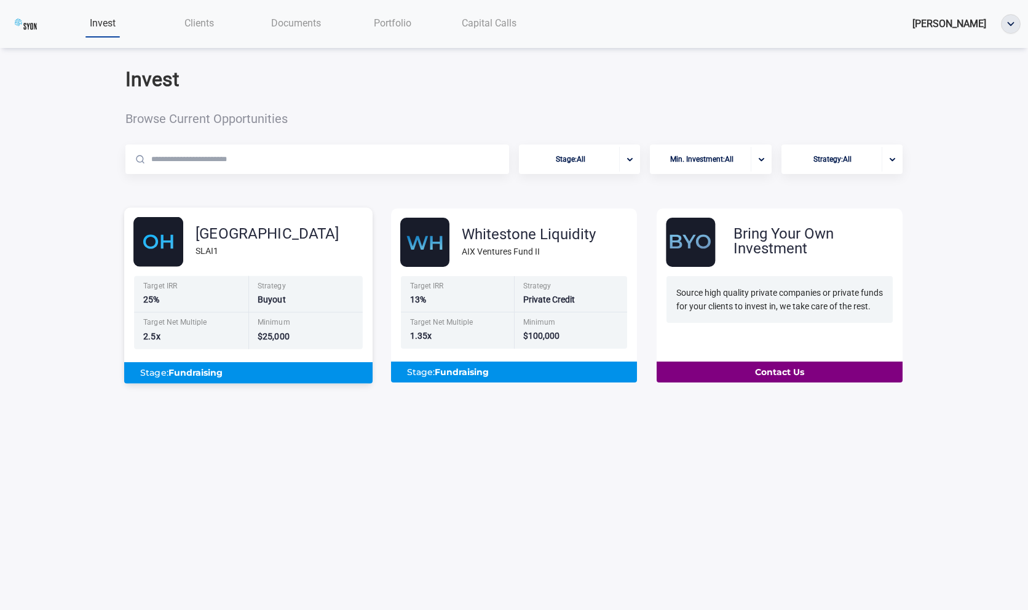
click at [272, 220] on div "Sunshine Lake SLAI1" at bounding box center [252, 242] width 239 height 50
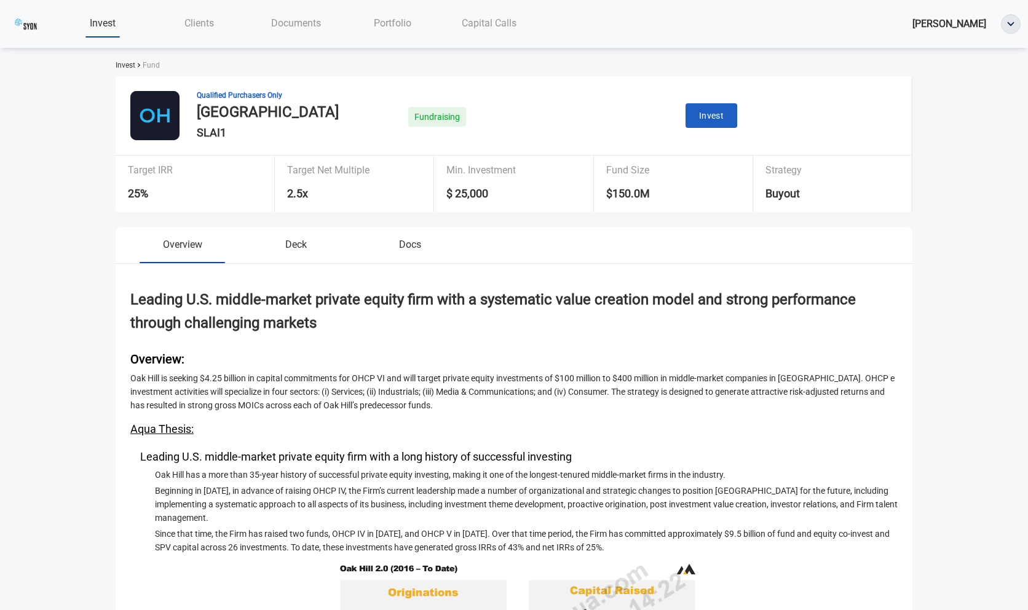
click at [15, 29] on img at bounding box center [26, 24] width 22 height 22
click at [52, 29] on div "Invest Clients Documents Portfolio Capital Calls Donald Vendor" at bounding box center [514, 24] width 1028 height 28
click at [105, 29] on span "Invest" at bounding box center [103, 23] width 26 height 12
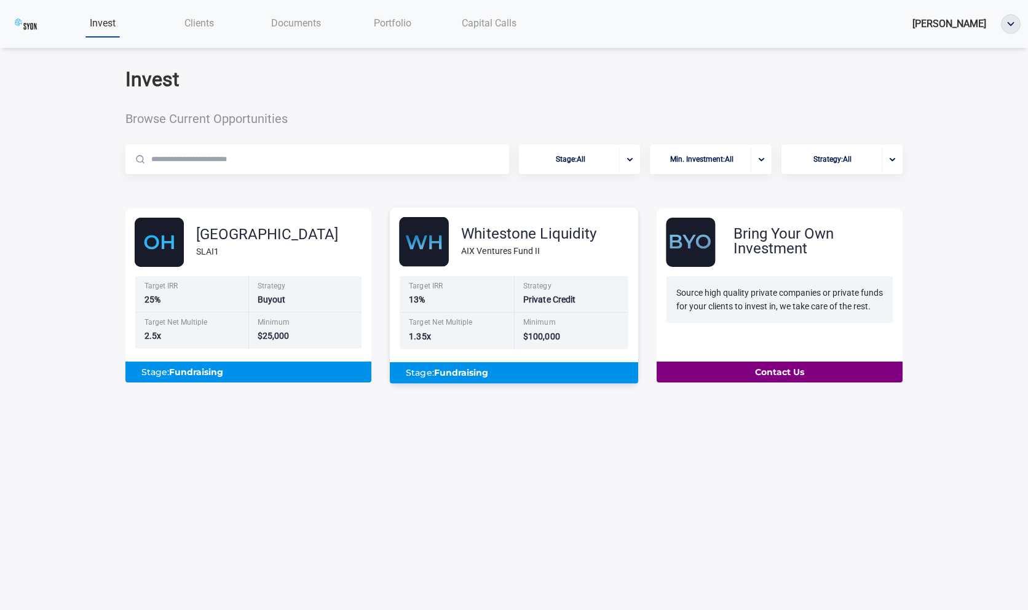
click at [521, 291] on div "Strategy Private Credit" at bounding box center [571, 294] width 114 height 37
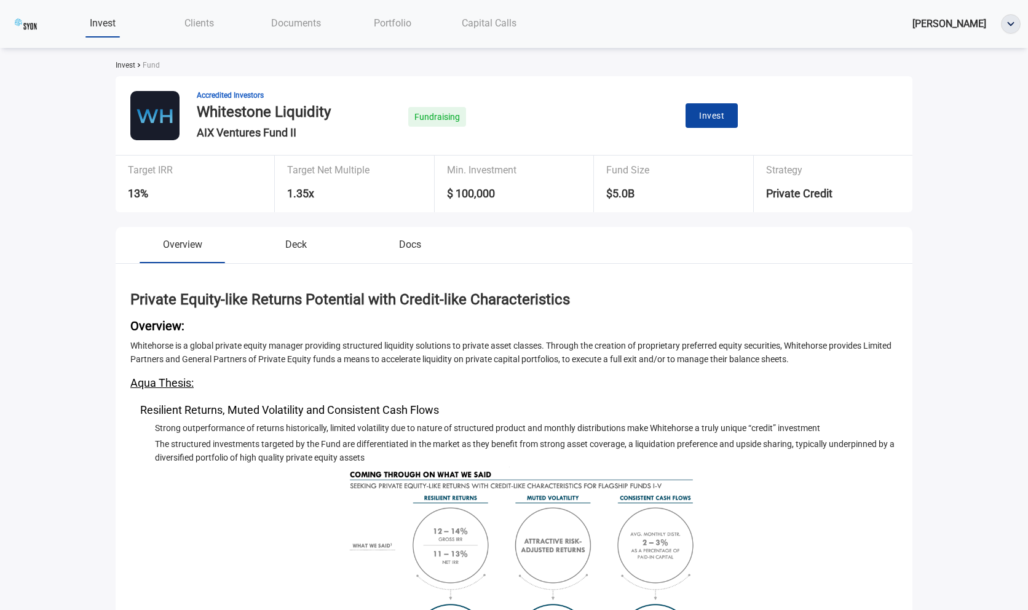
click at [688, 125] on button "Invest" at bounding box center [711, 115] width 52 height 25
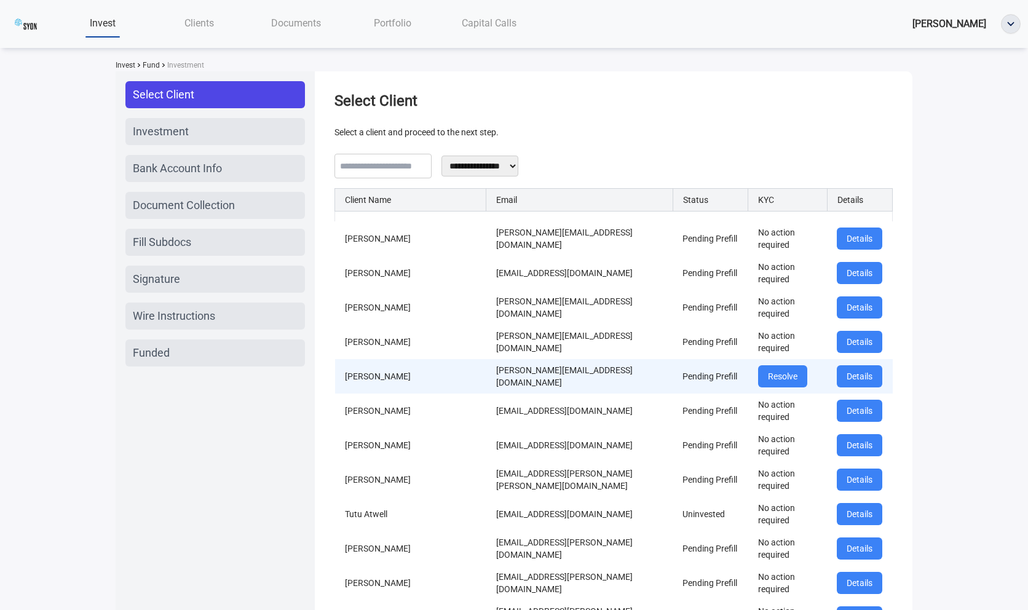
click at [616, 376] on td "donald+ent+nov+26@investwithaqua.com" at bounding box center [579, 376] width 186 height 34
click at [774, 377] on button "Resolve" at bounding box center [782, 376] width 49 height 22
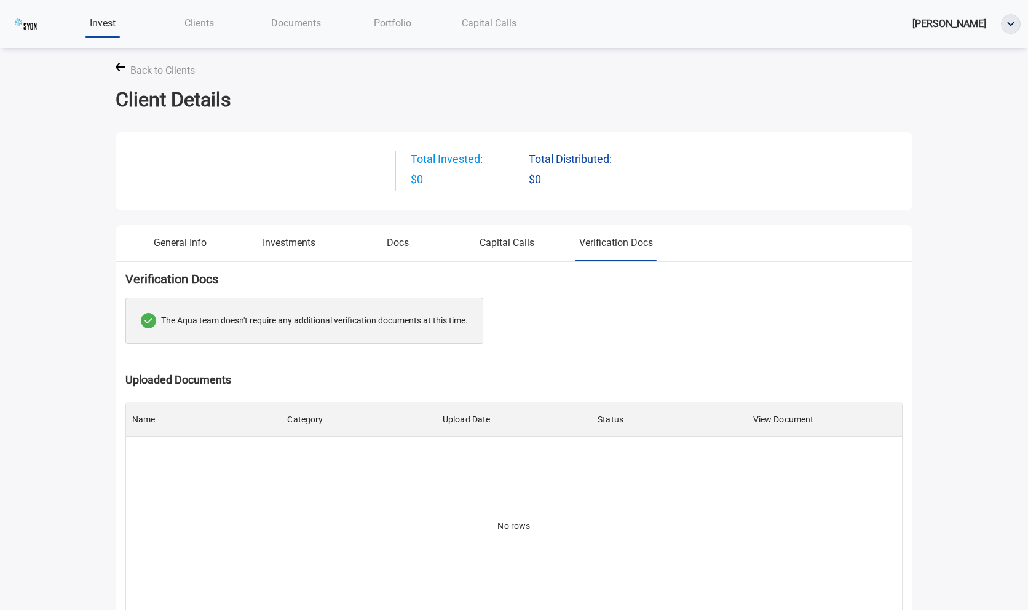
scroll to position [213, 776]
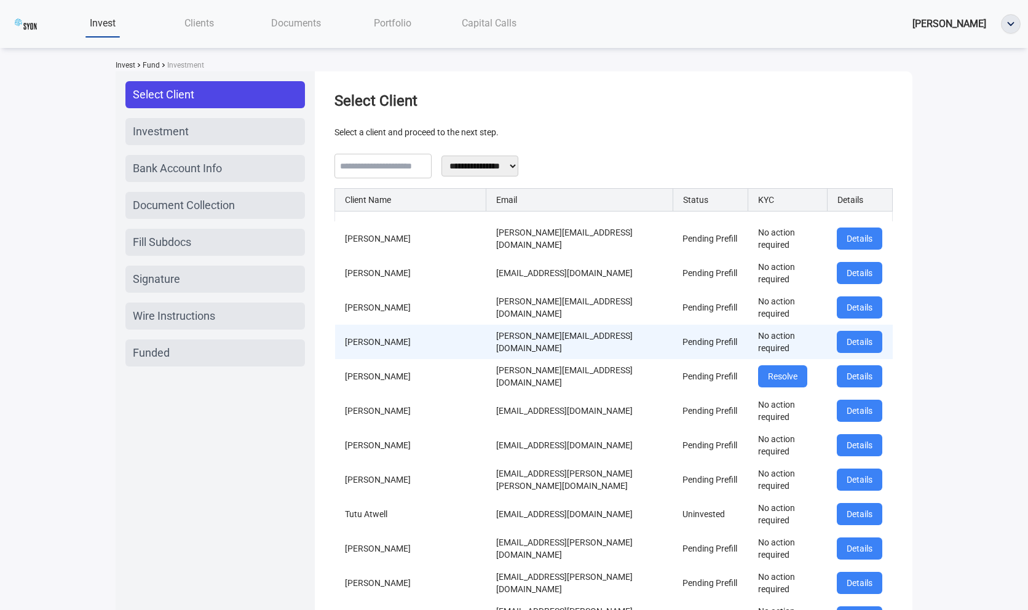
click at [672, 332] on td "Pending Prefill" at bounding box center [710, 342] width 76 height 34
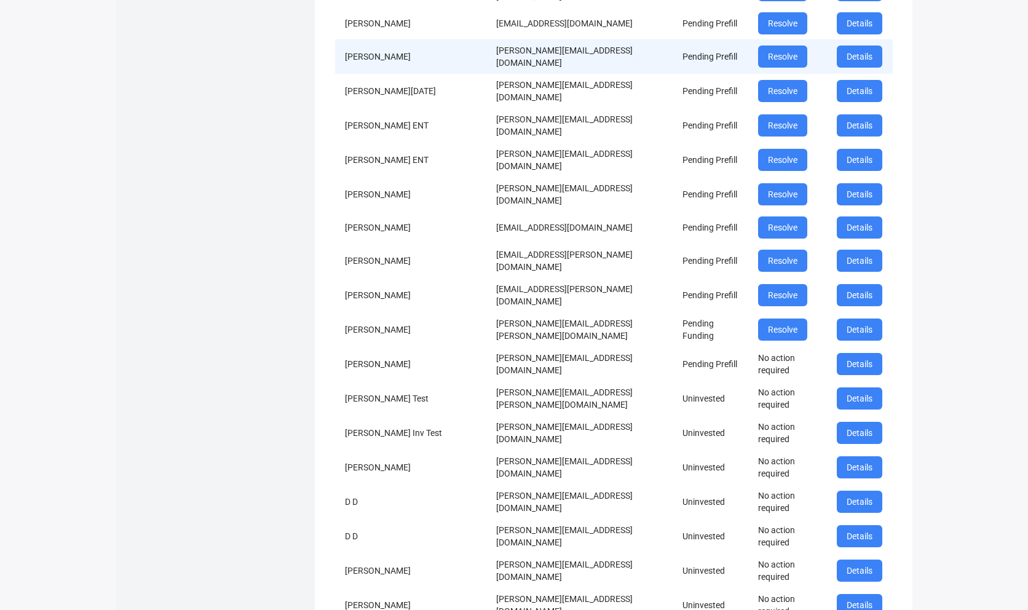
scroll to position [2575, 0]
